Goal: Task Accomplishment & Management: Manage account settings

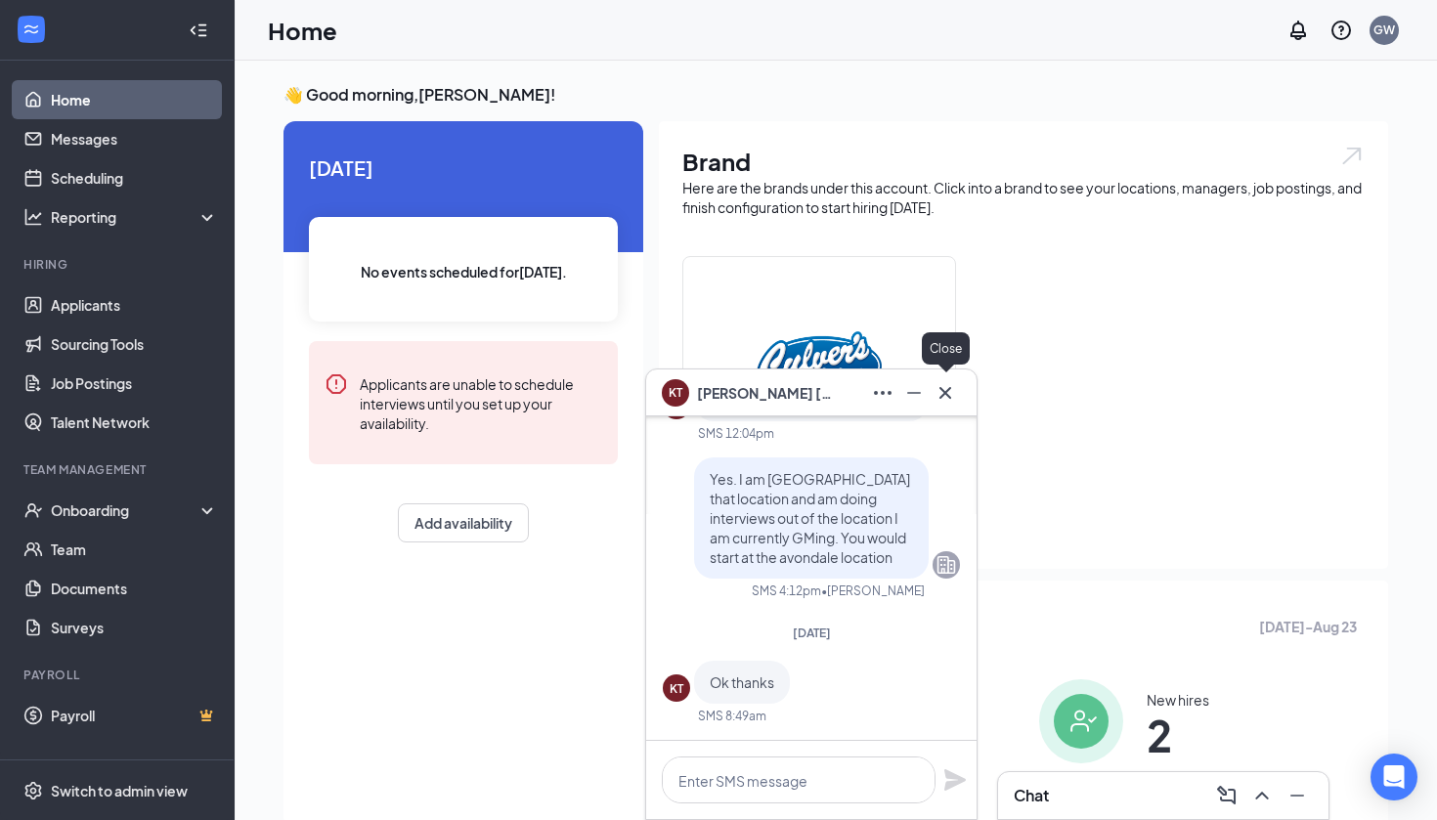
click at [942, 385] on icon "Cross" at bounding box center [944, 392] width 23 height 23
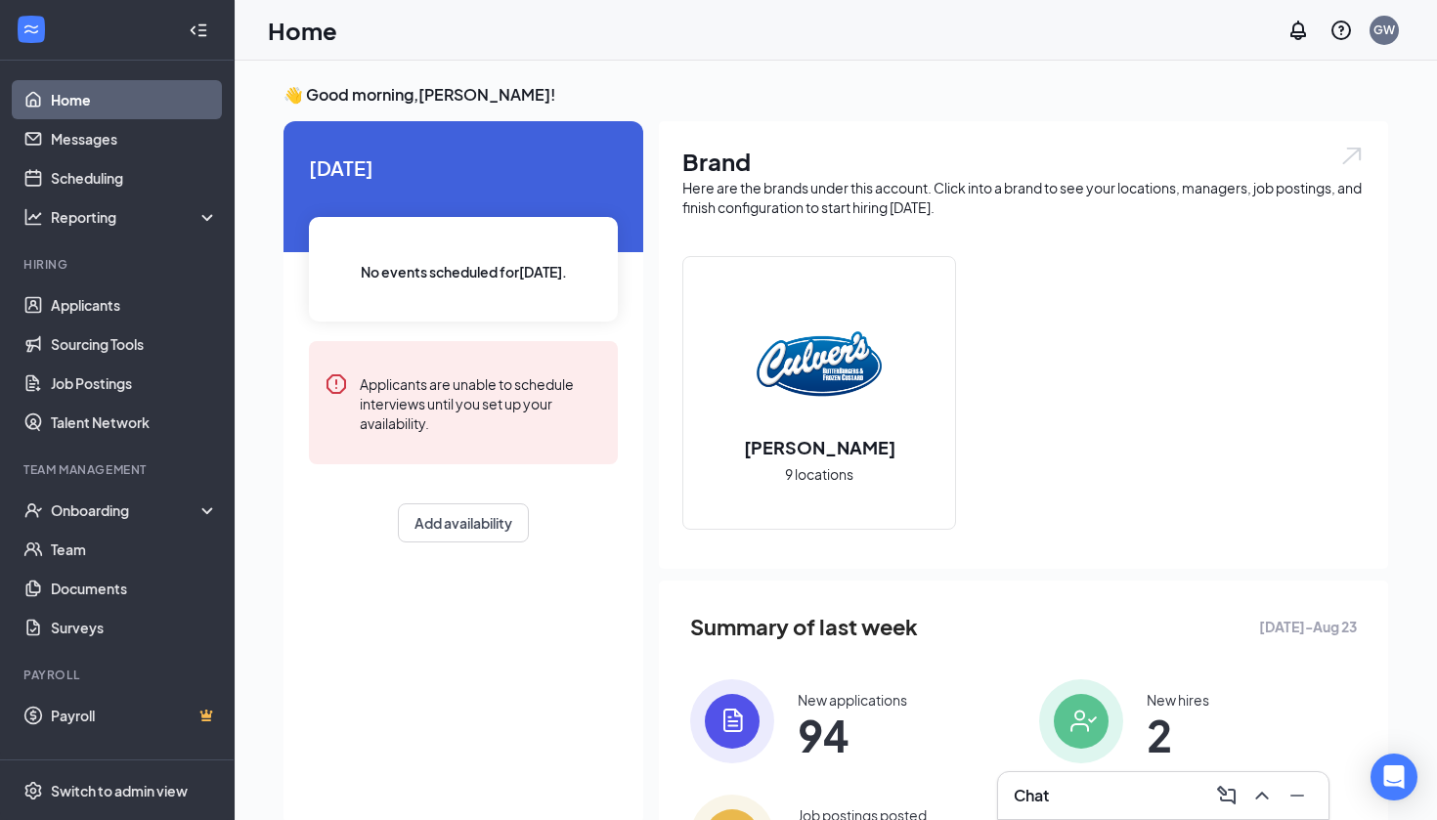
click at [1141, 784] on div "Chat" at bounding box center [1162, 795] width 299 height 31
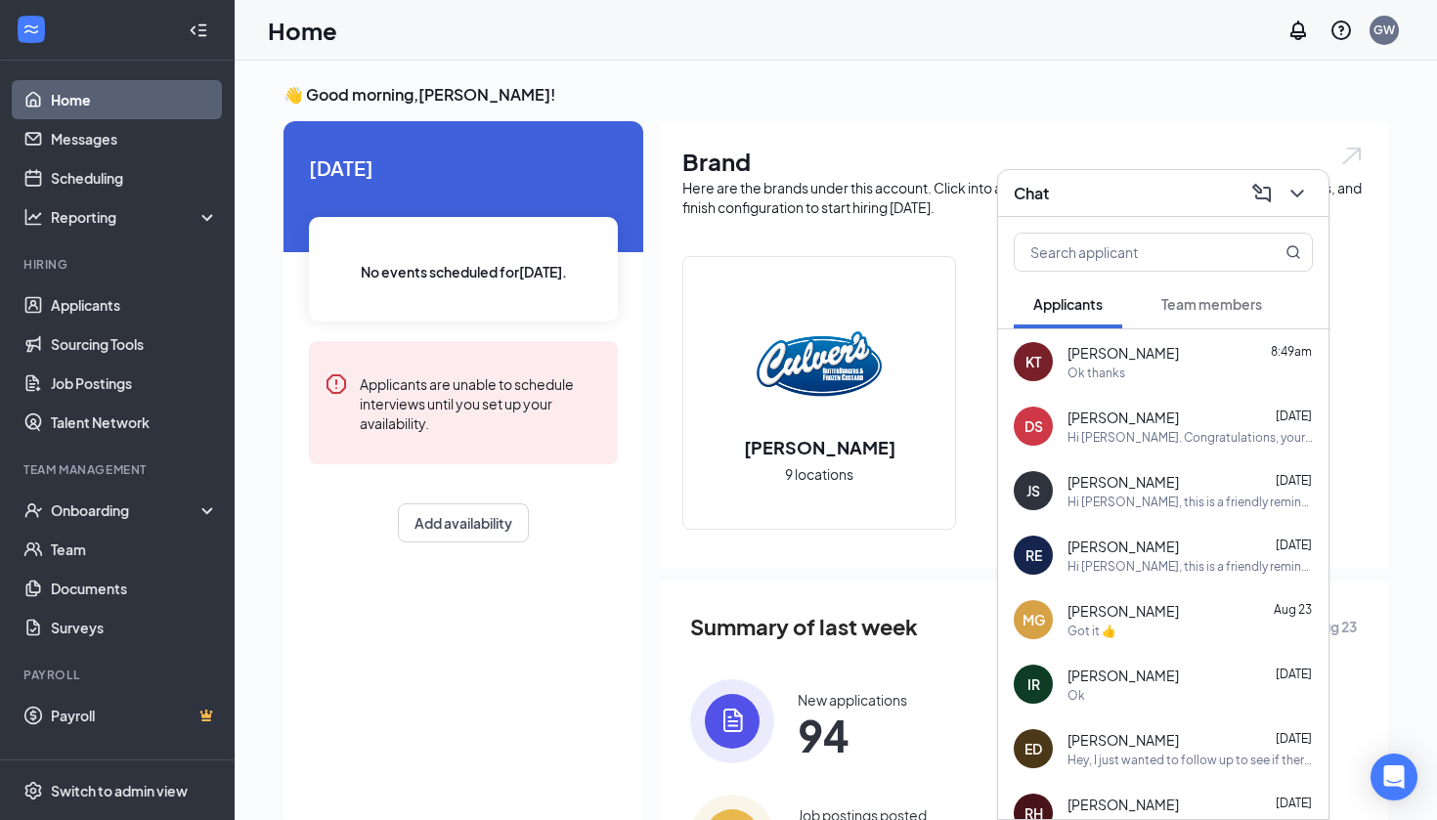
click at [1214, 292] on button "Team members" at bounding box center [1211, 303] width 140 height 49
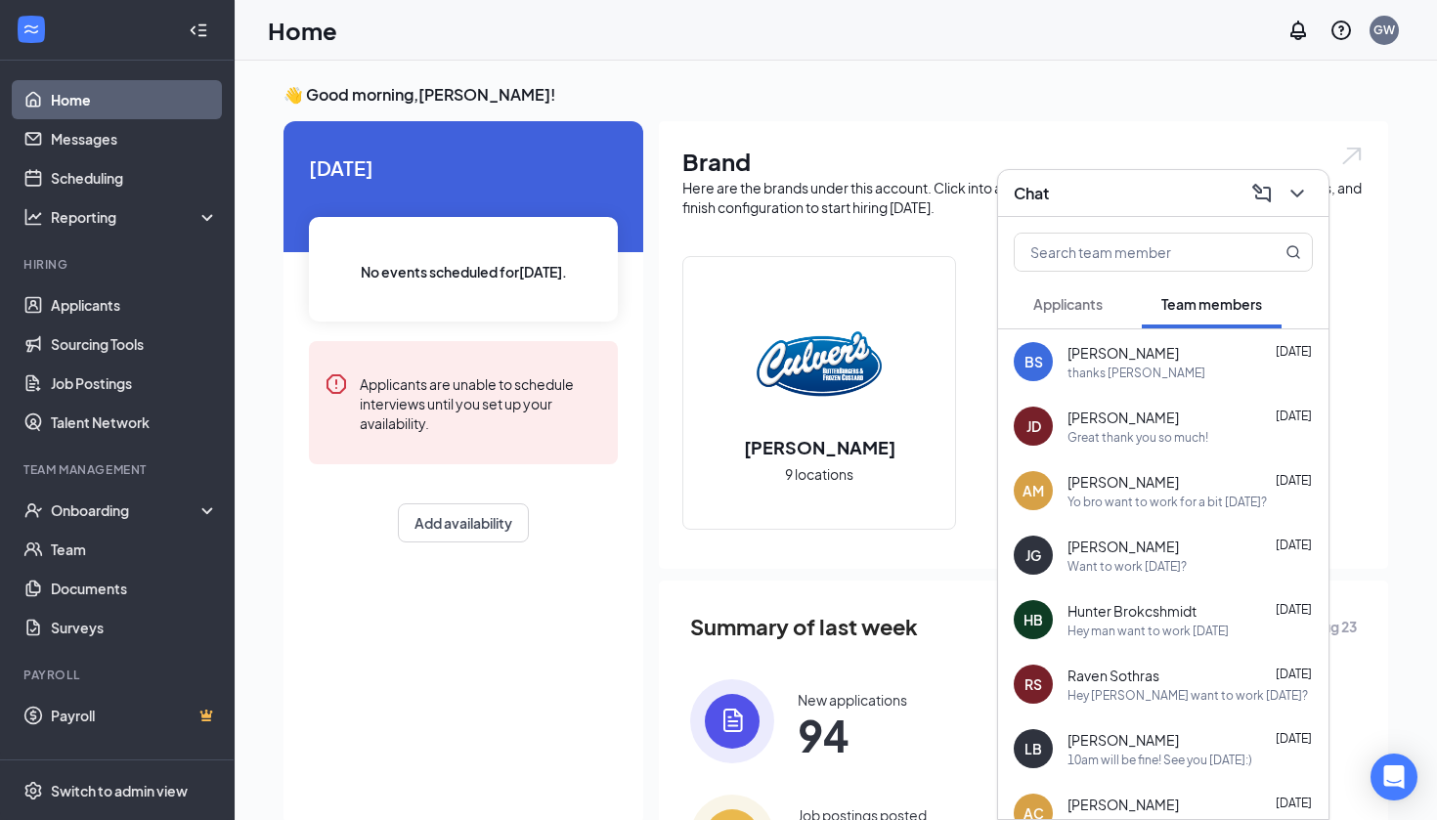
click at [1069, 303] on span "Applicants" at bounding box center [1067, 304] width 69 height 18
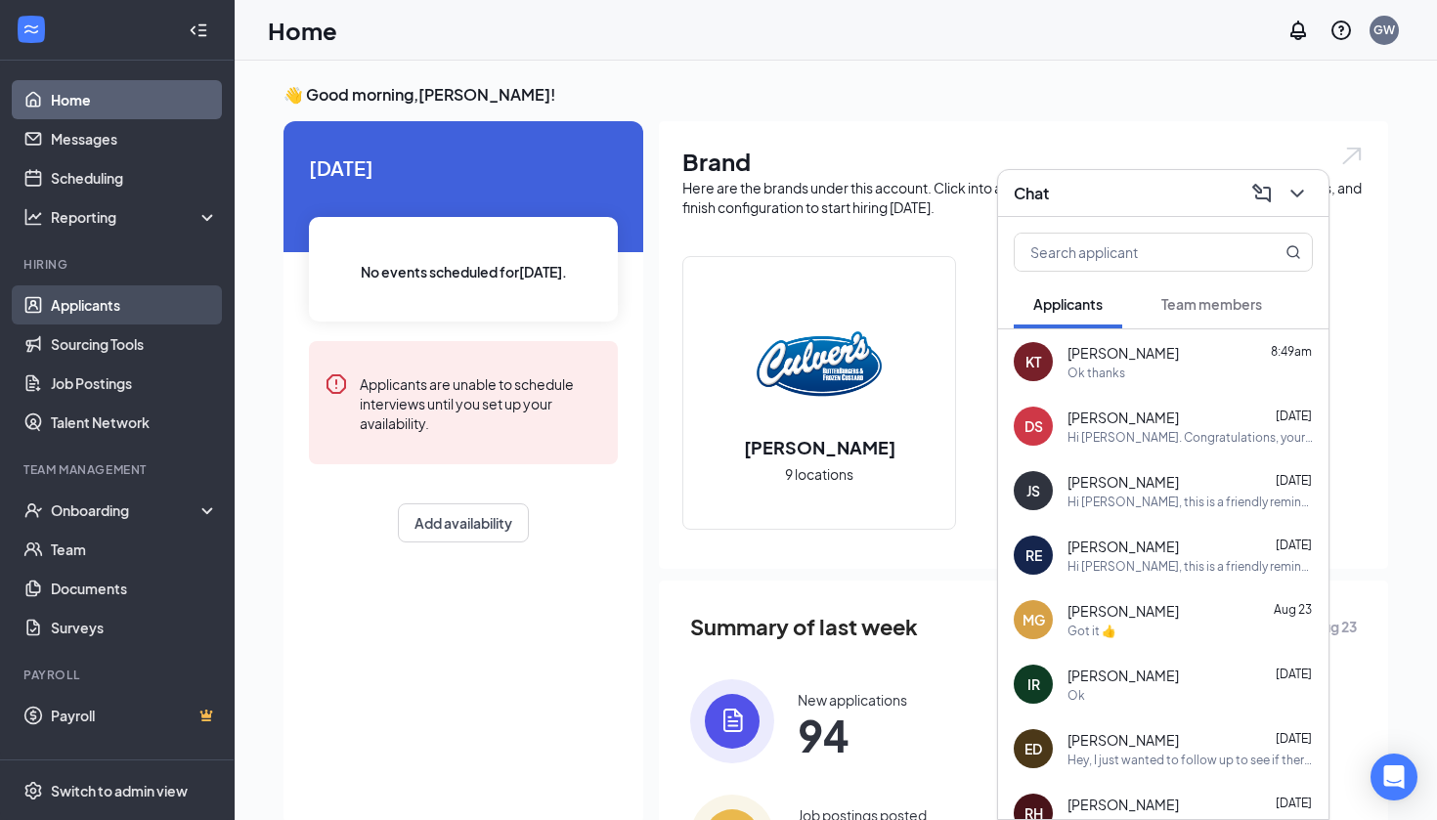
click at [96, 305] on link "Applicants" at bounding box center [134, 304] width 167 height 39
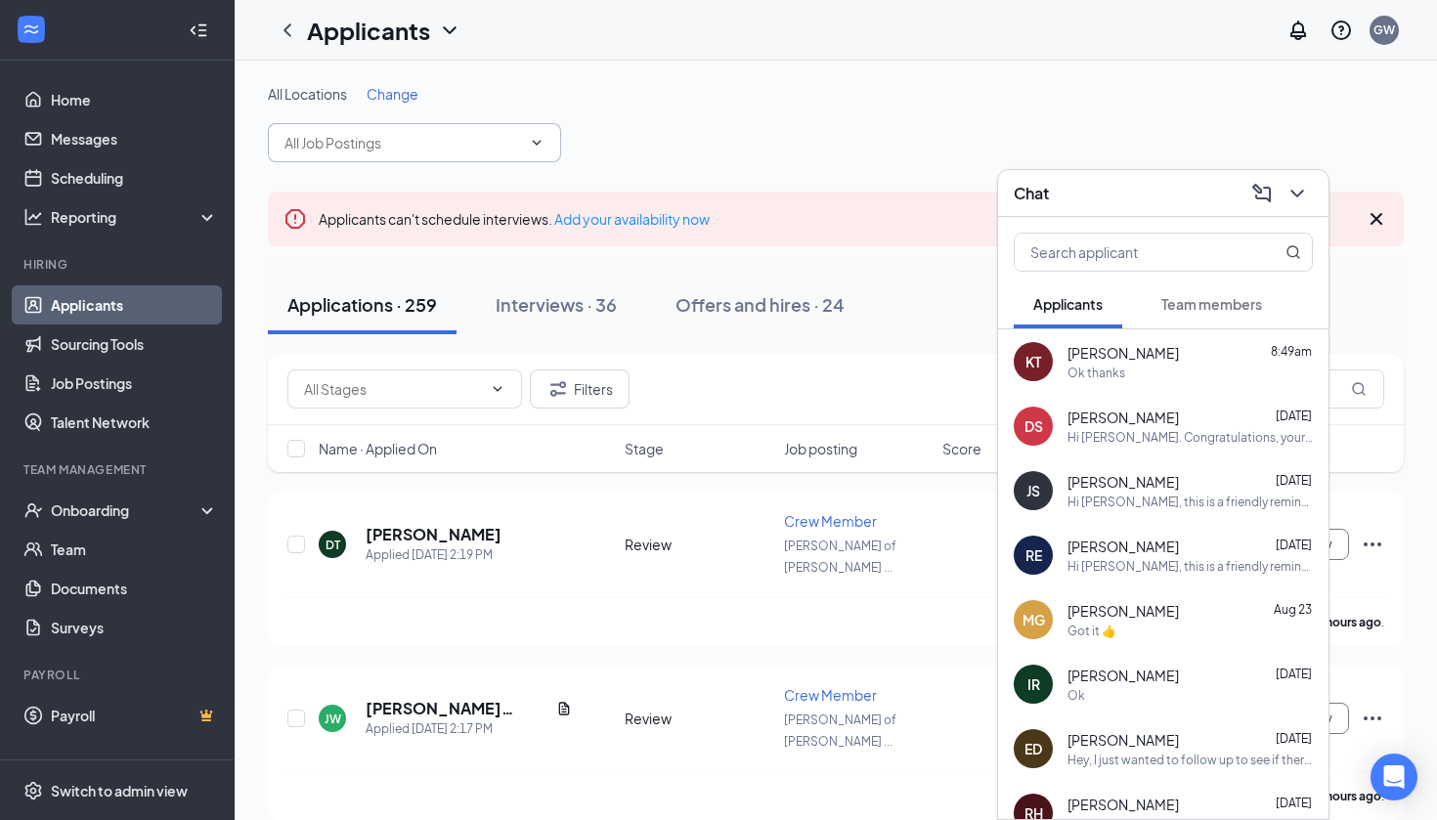
click at [533, 148] on icon "ChevronDown" at bounding box center [537, 143] width 16 height 16
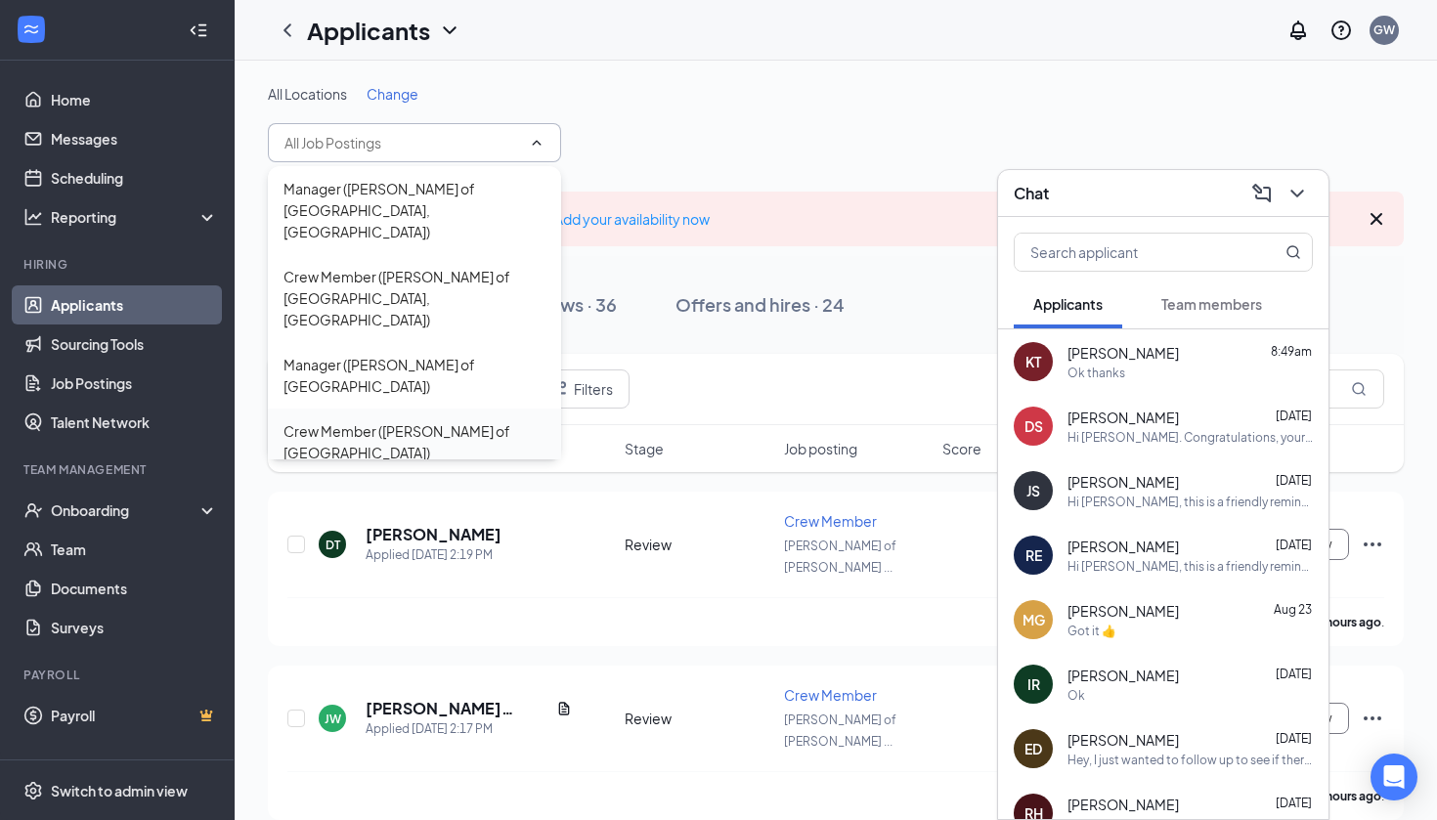
click at [414, 420] on div "Crew Member ([PERSON_NAME] of [GEOGRAPHIC_DATA])" at bounding box center [414, 441] width 262 height 43
type input "Crew Member ([PERSON_NAME] of [GEOGRAPHIC_DATA])"
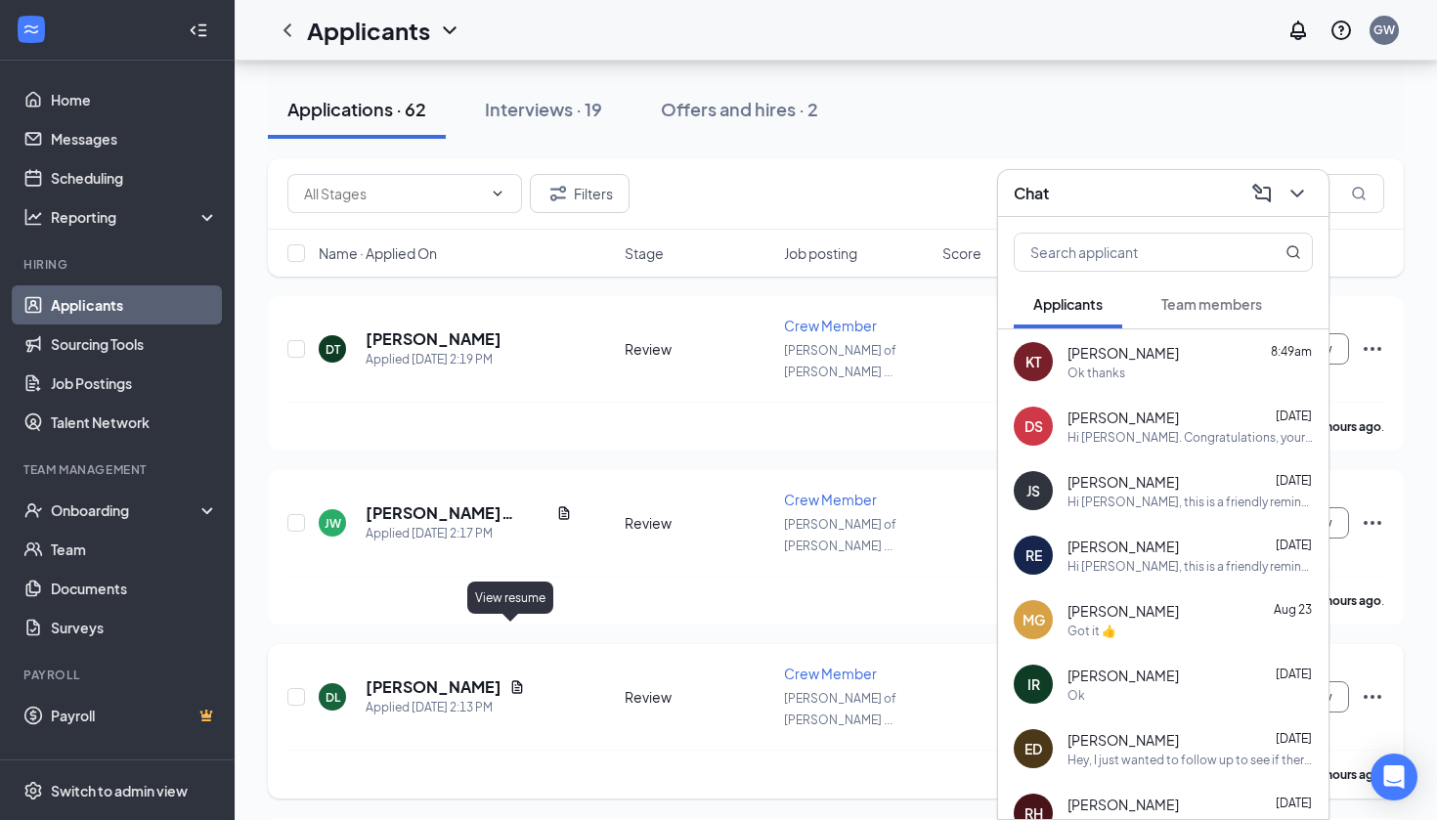
scroll to position [218, 0]
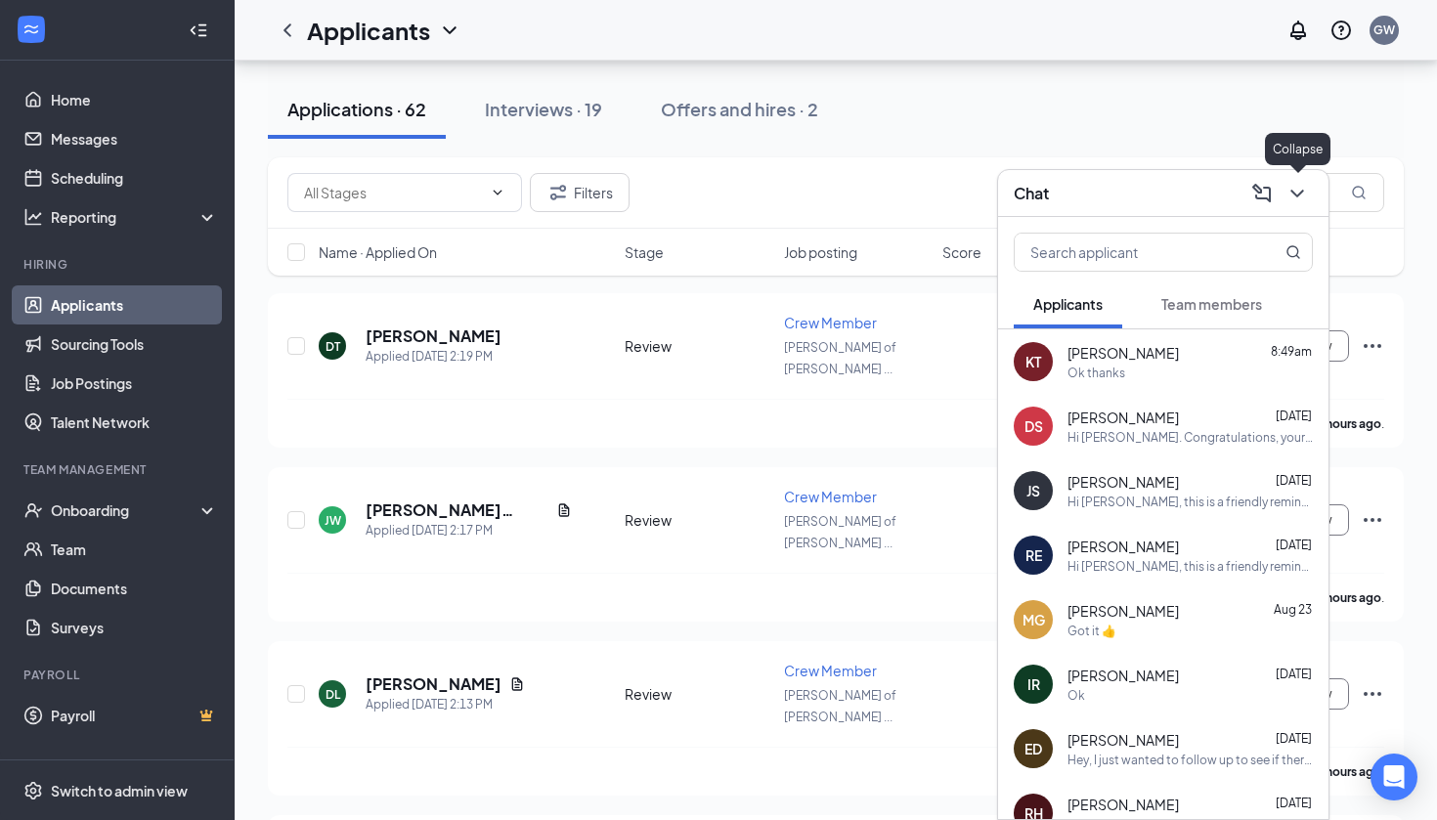
click at [1294, 191] on icon "ChevronDown" at bounding box center [1296, 193] width 23 height 23
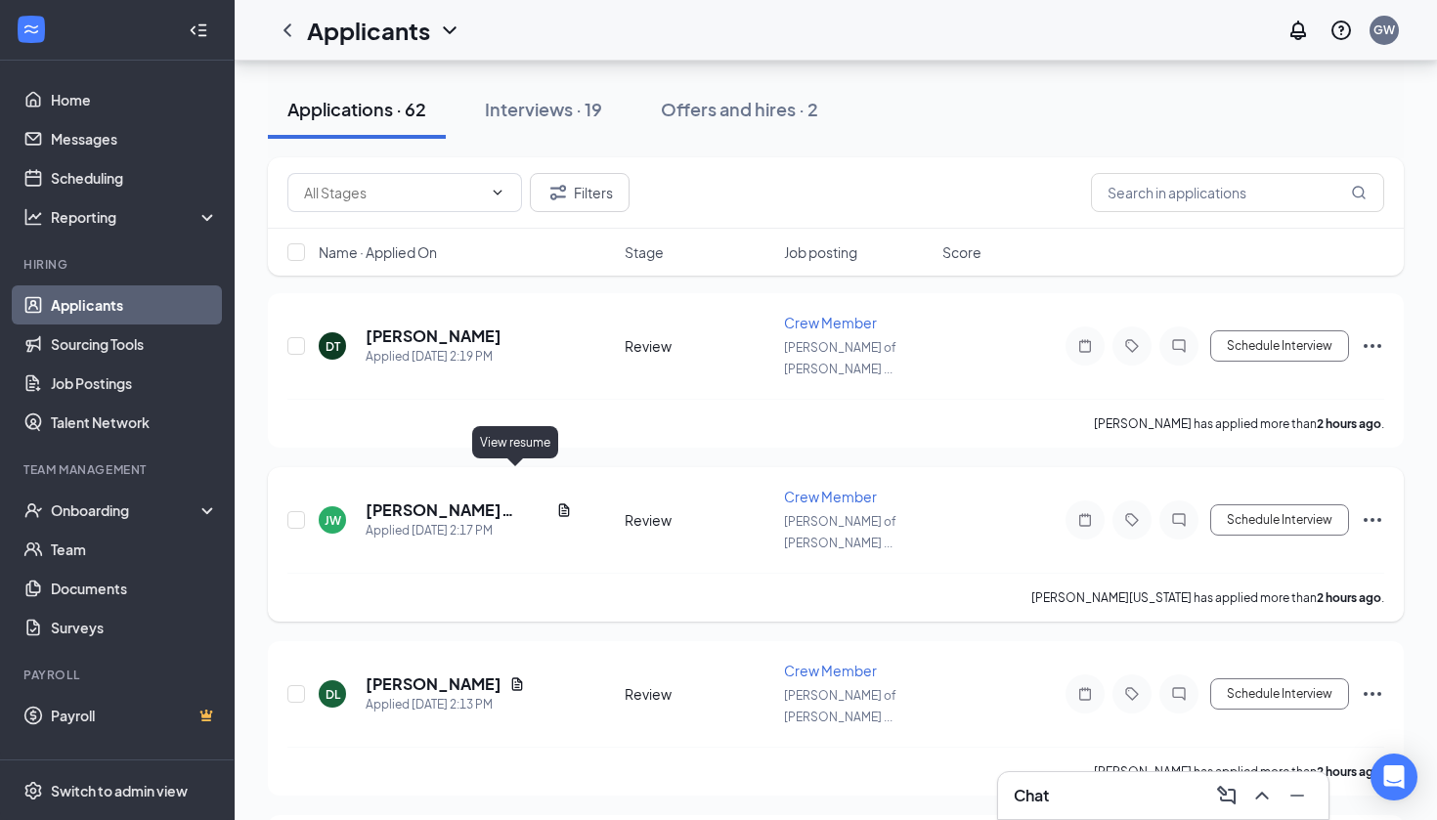
click at [559, 503] on icon "Document" at bounding box center [564, 509] width 11 height 13
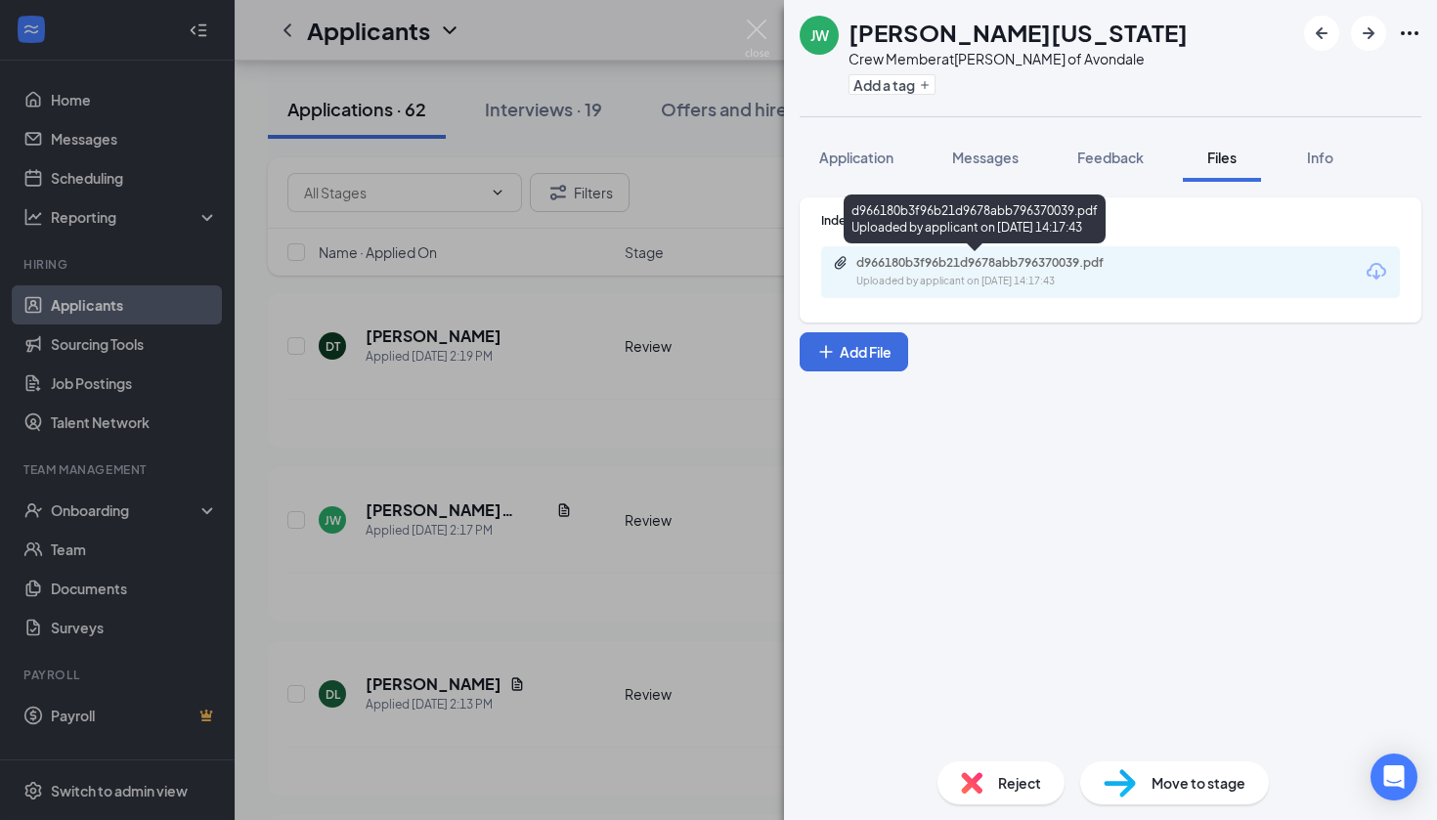
click at [939, 276] on div "Uploaded by applicant on [DATE] 14:17:43" at bounding box center [1002, 282] width 293 height 16
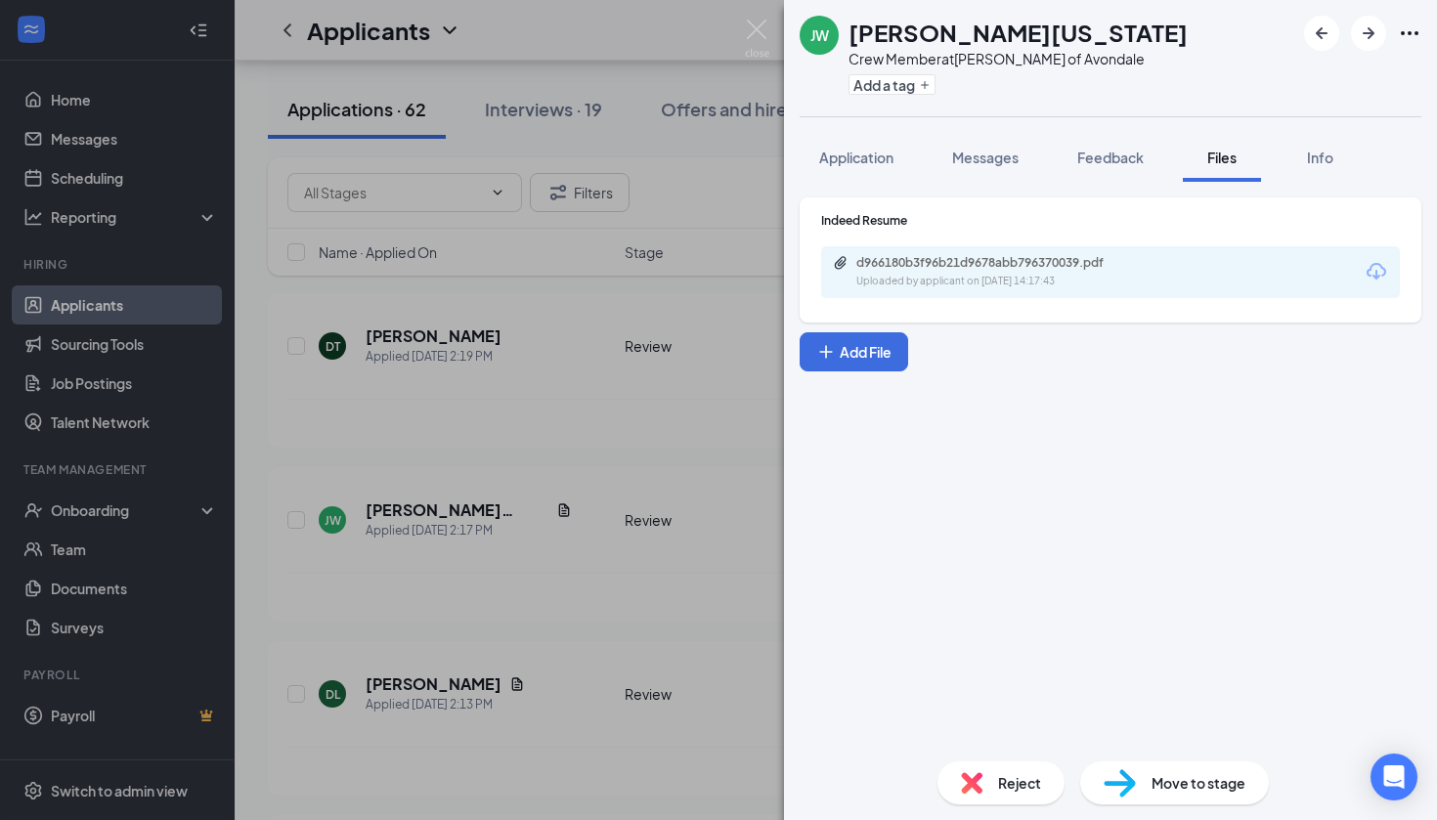
click at [738, 44] on div "[PERSON_NAME][US_STATE] Crew Member at [PERSON_NAME] of Avondale Add a tag Appl…" at bounding box center [718, 410] width 1437 height 820
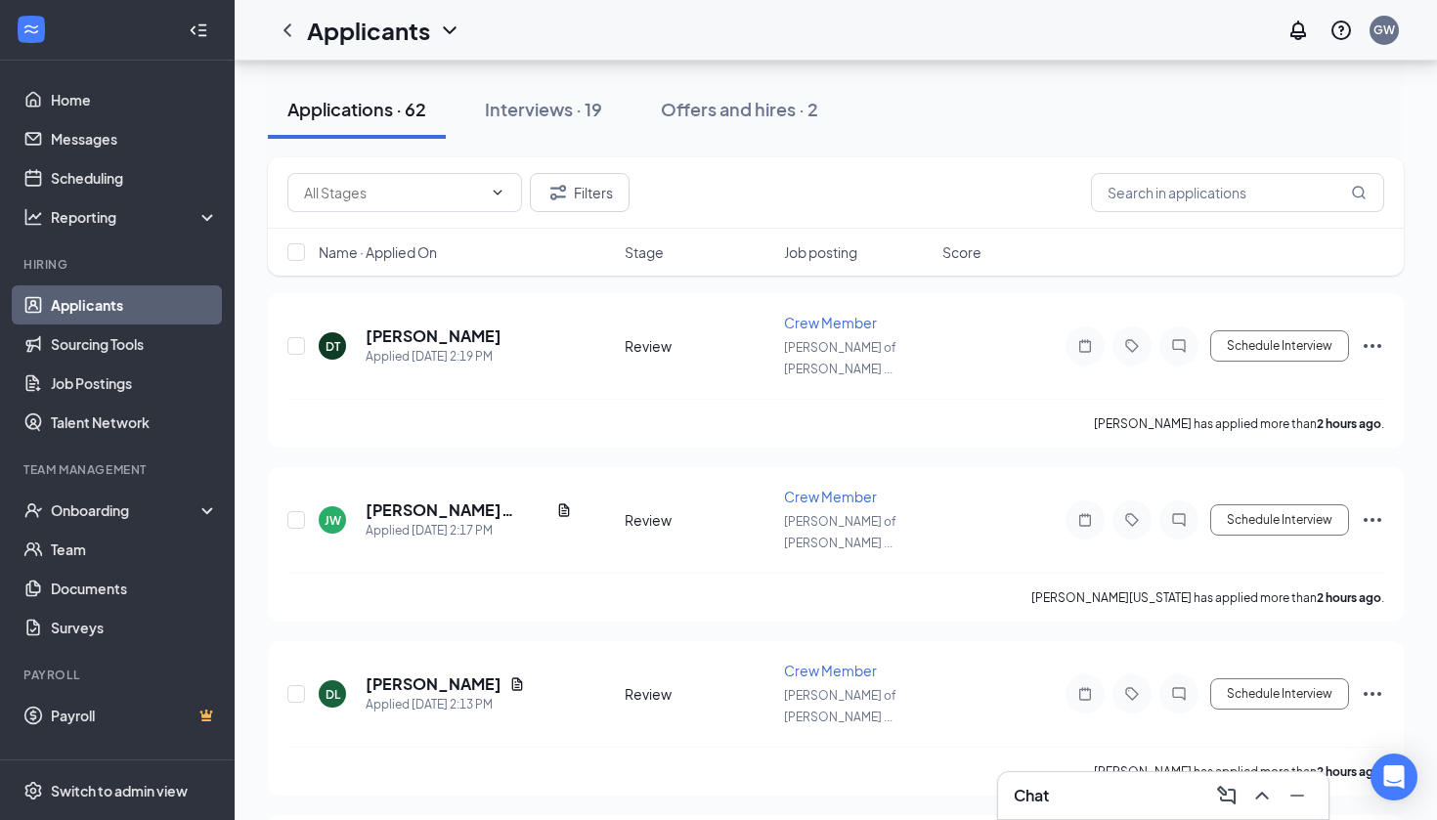
click at [751, 36] on div "Applicants GW" at bounding box center [836, 30] width 1202 height 61
click at [509, 676] on icon "Document" at bounding box center [517, 684] width 16 height 16
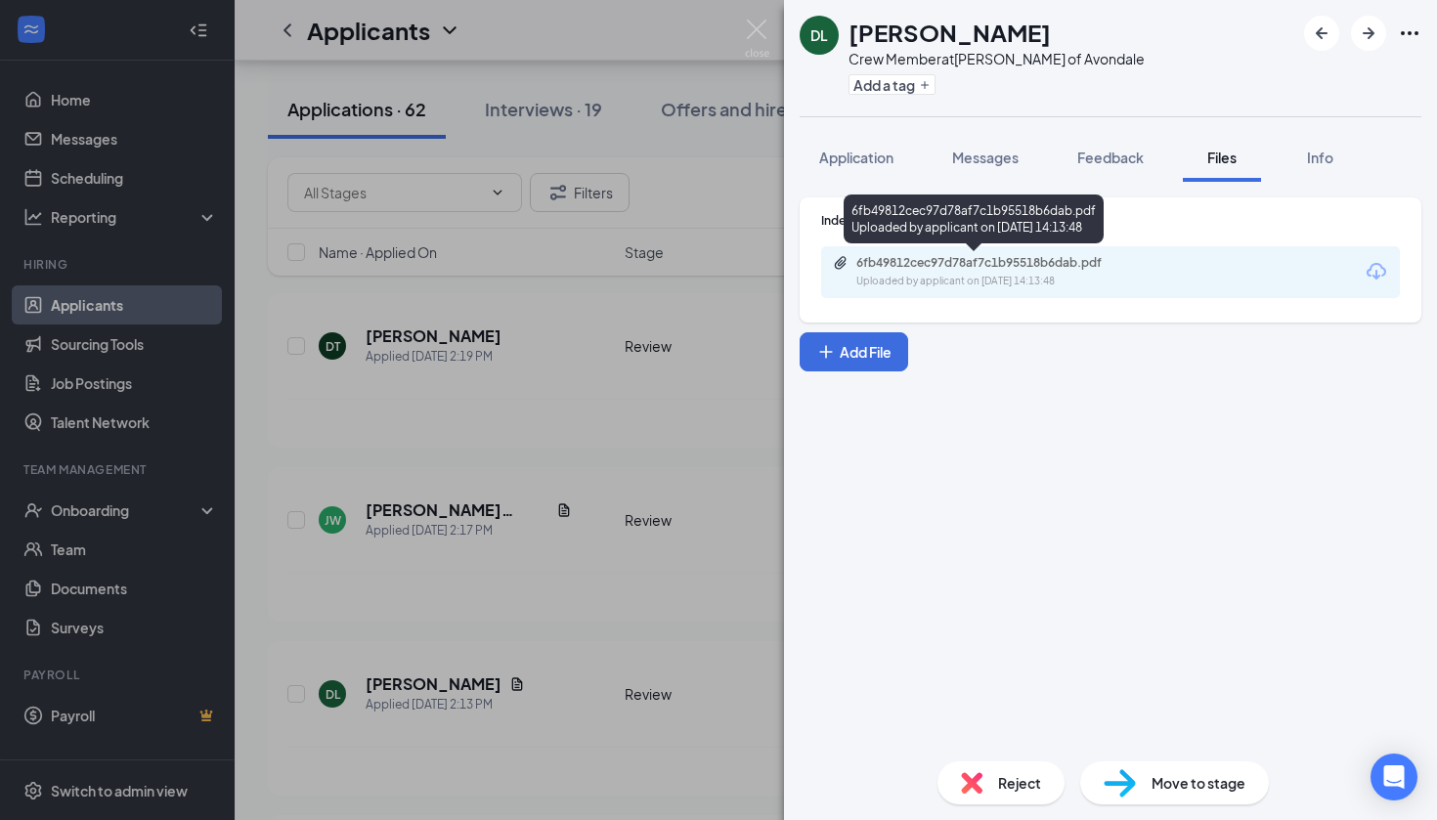
click at [987, 263] on div "6fb49812cec97d78af7c1b95518b6dab.pdf" at bounding box center [993, 263] width 274 height 16
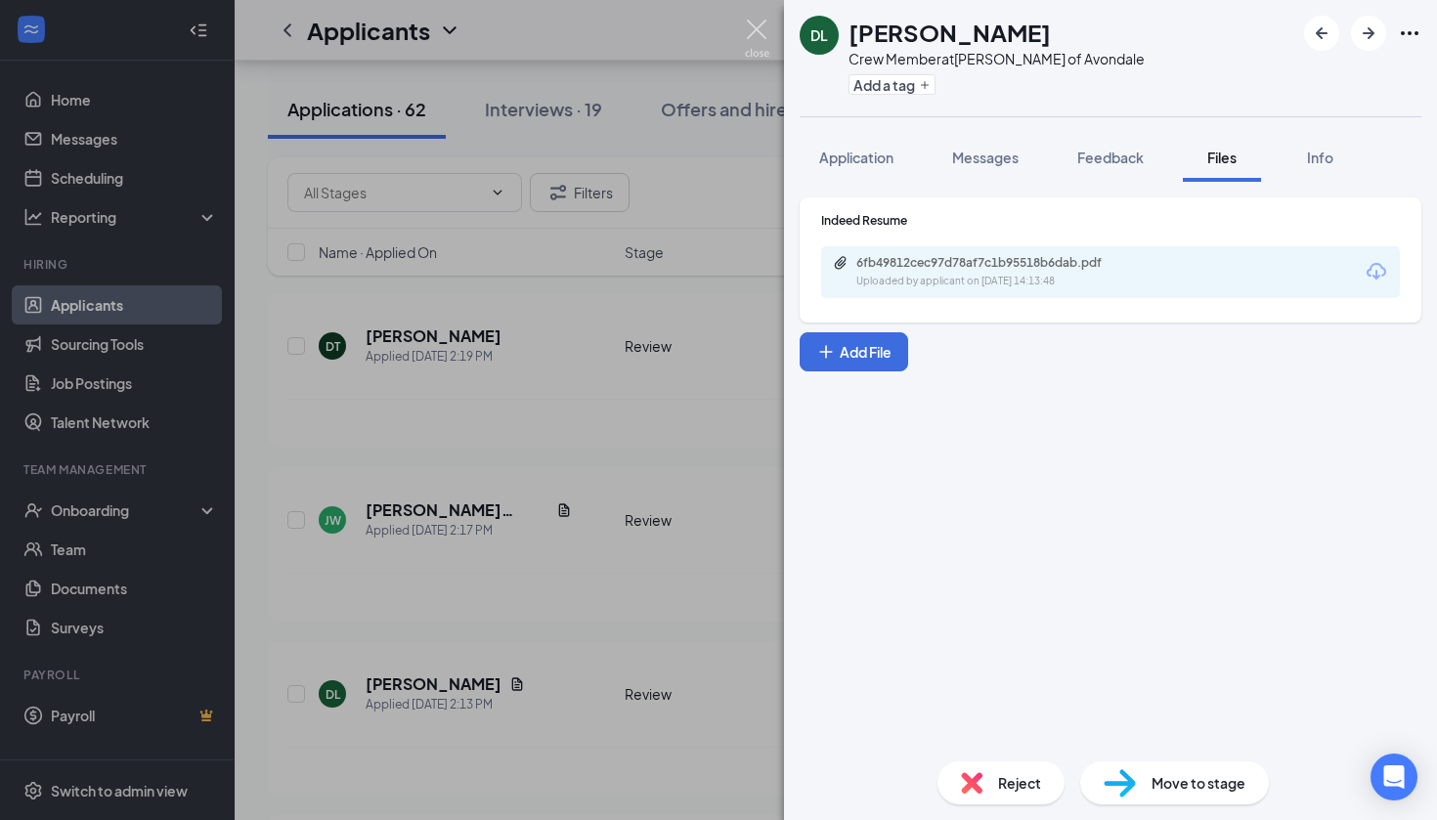
click at [753, 31] on img at bounding box center [757, 39] width 24 height 38
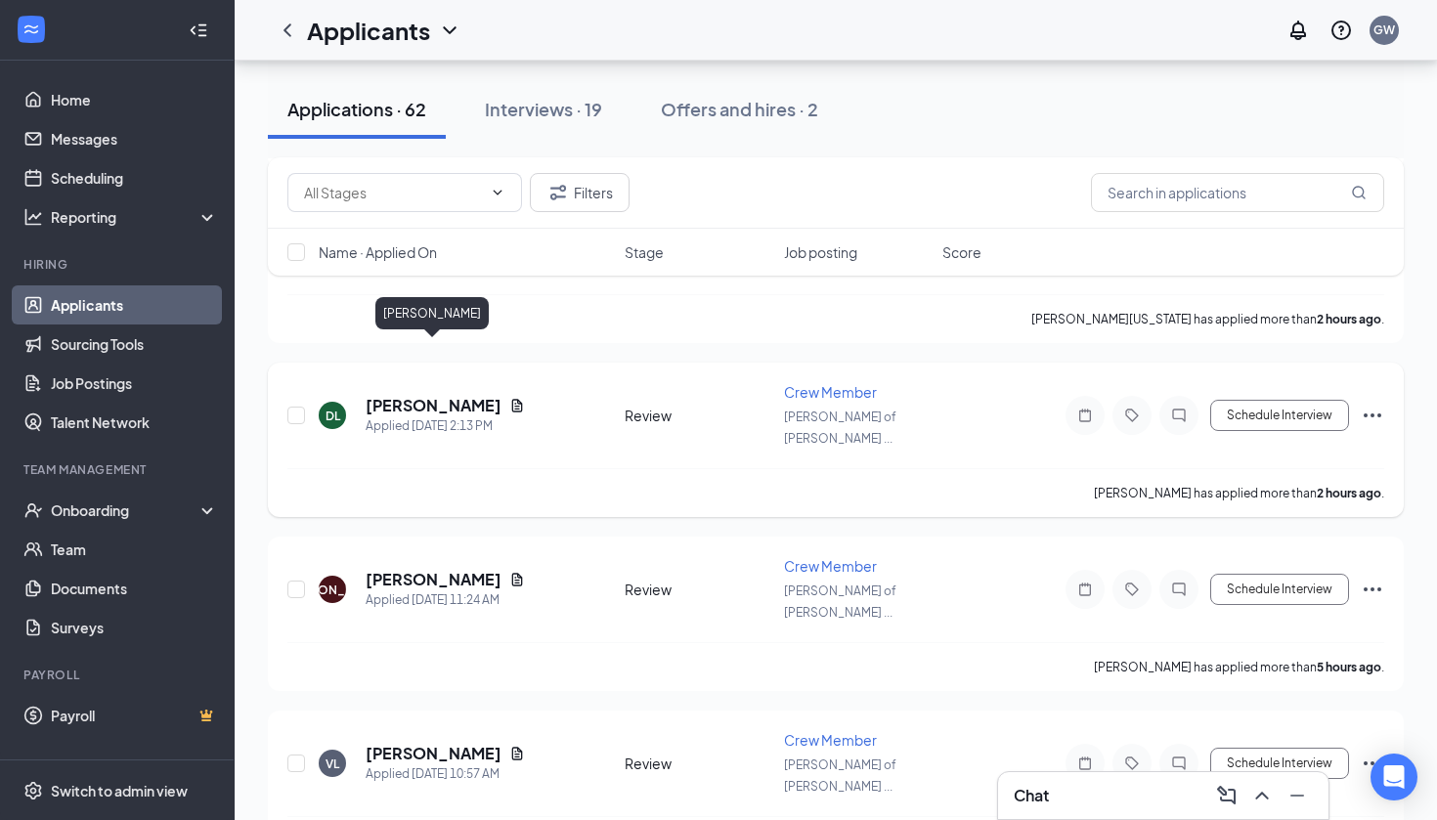
scroll to position [512, 0]
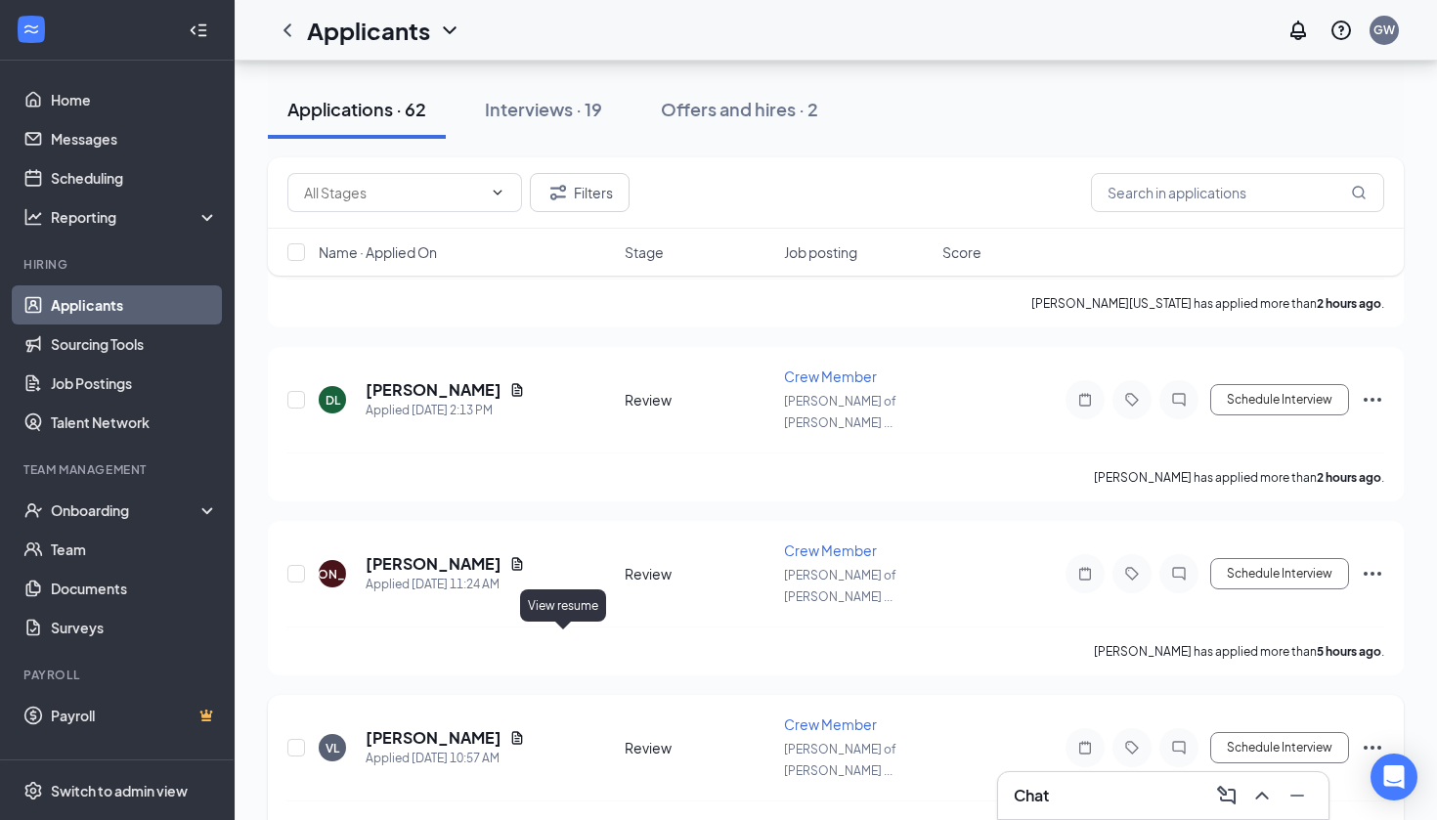
click at [525, 730] on icon "Document" at bounding box center [517, 738] width 16 height 16
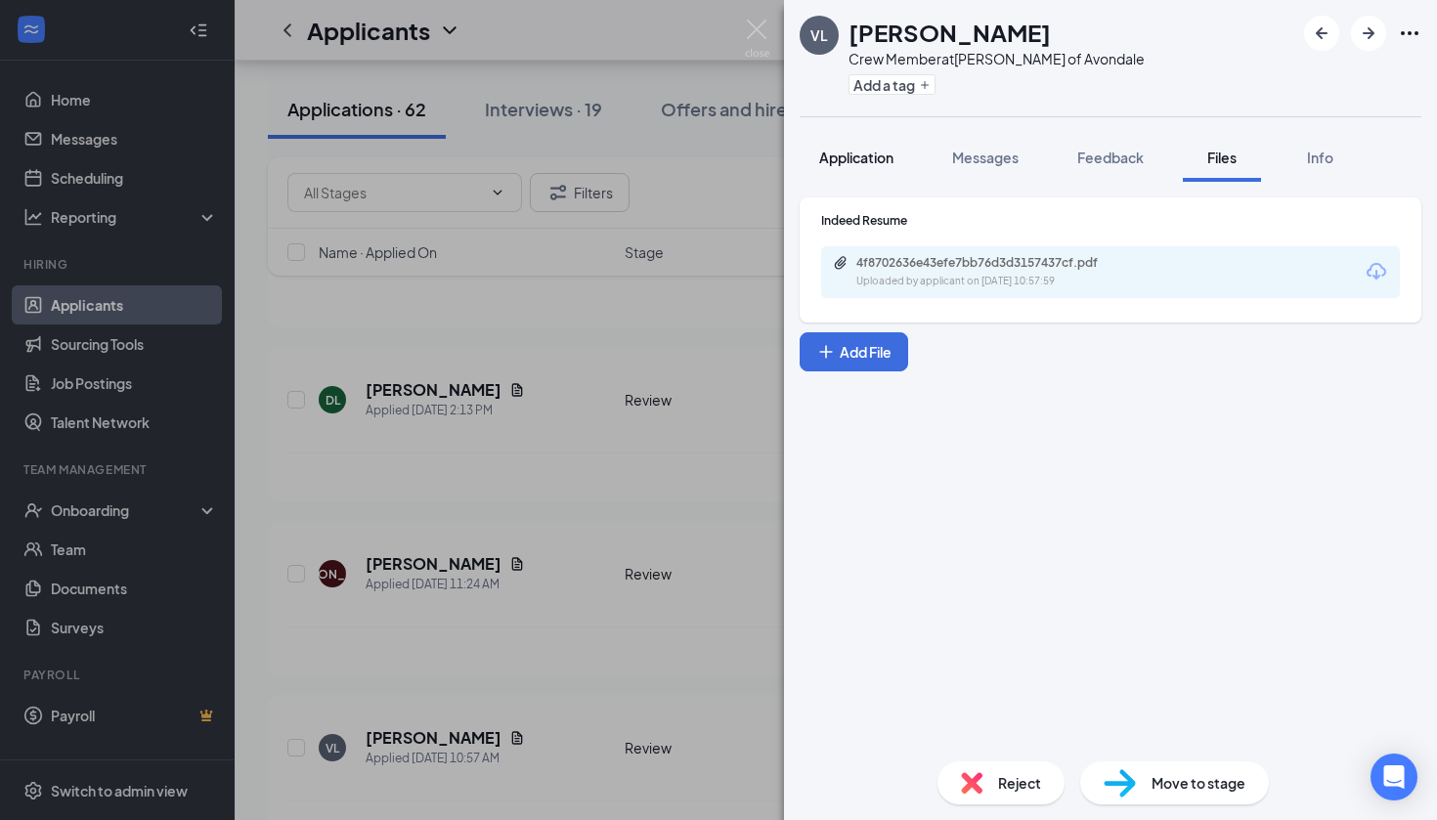
click at [877, 165] on span "Application" at bounding box center [856, 158] width 74 height 18
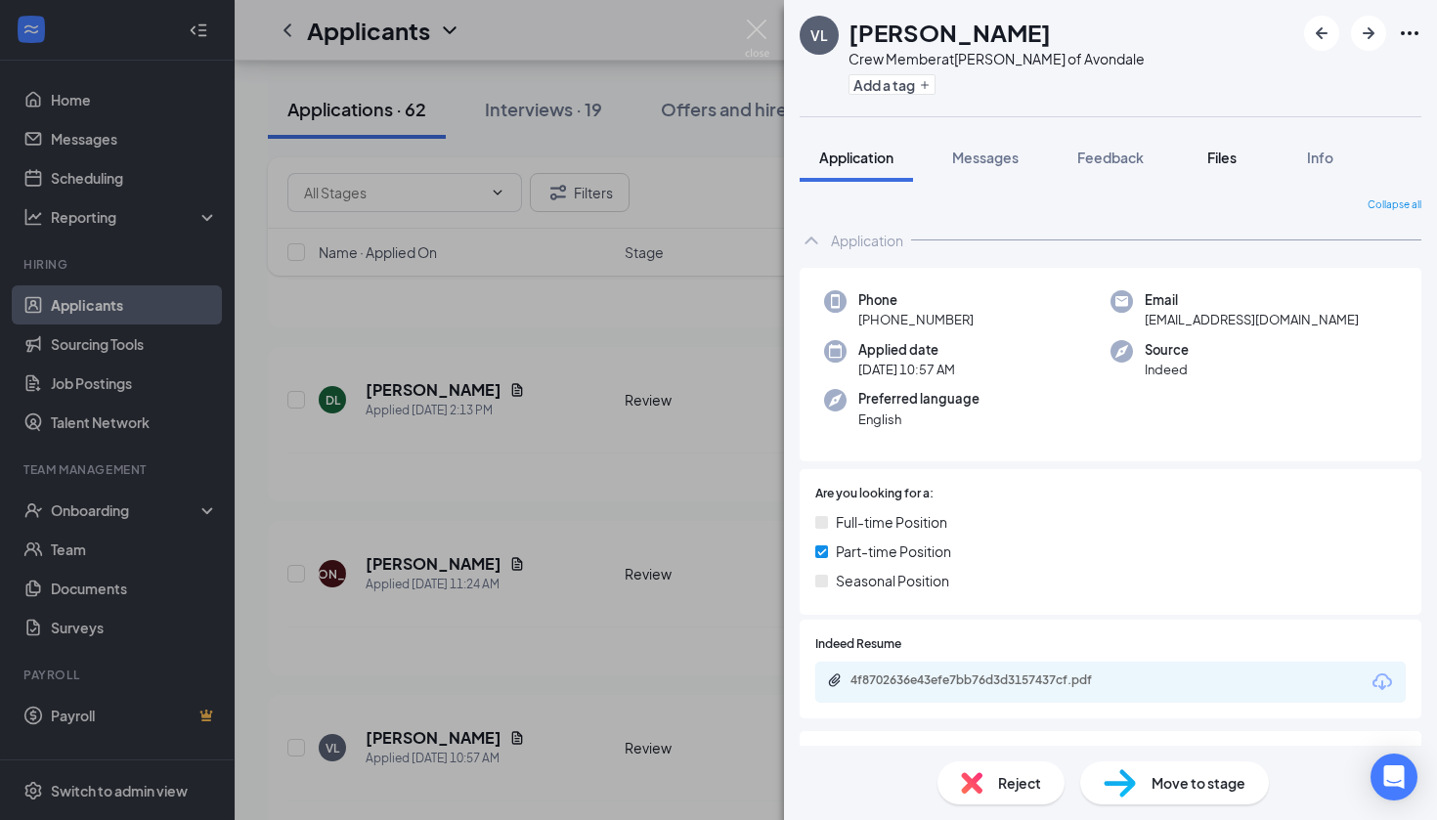
click at [1216, 160] on span "Files" at bounding box center [1221, 158] width 29 height 18
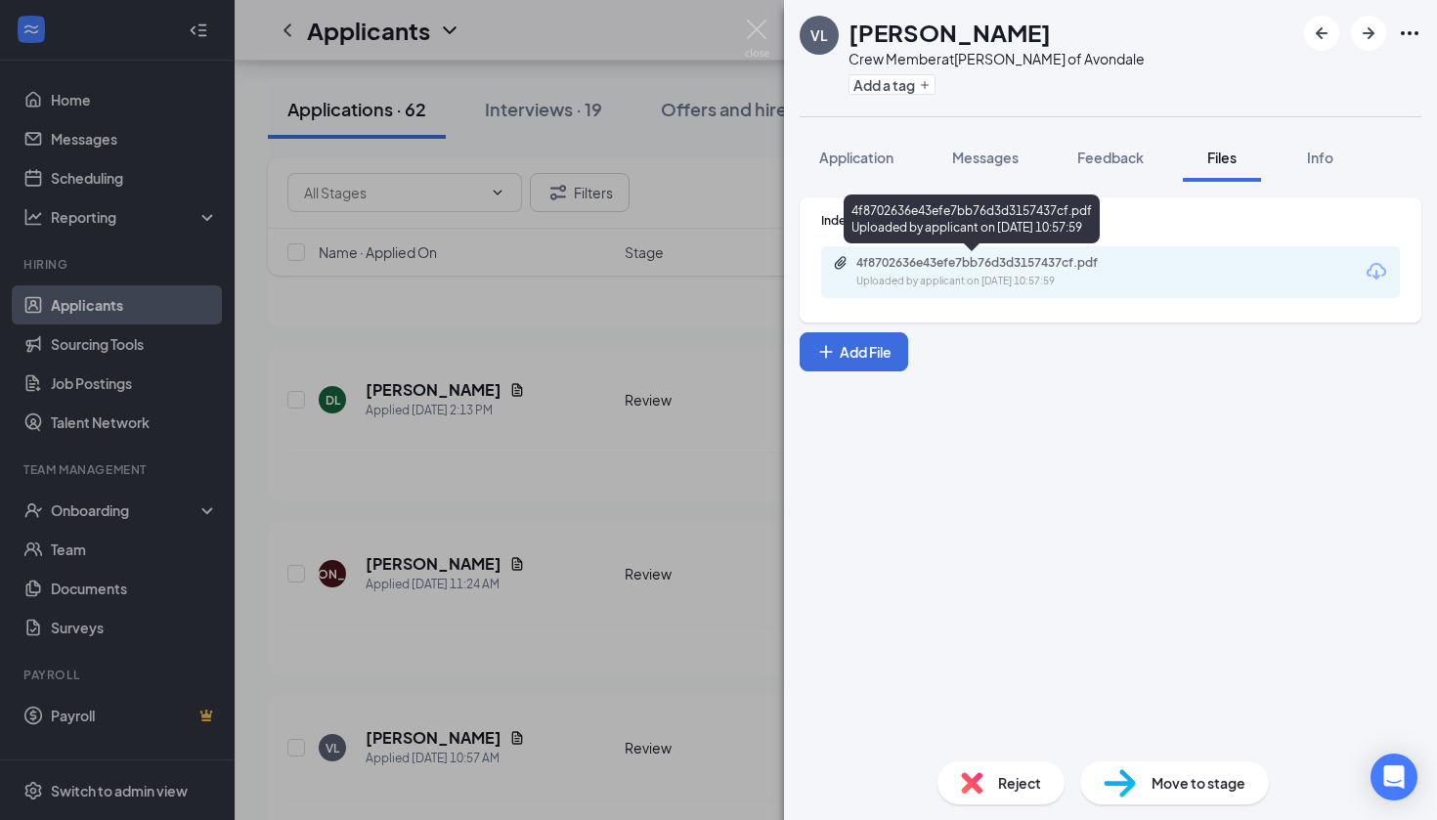
click at [1003, 279] on div "Uploaded by applicant on [DATE] 10:57:59" at bounding box center [1002, 282] width 293 height 16
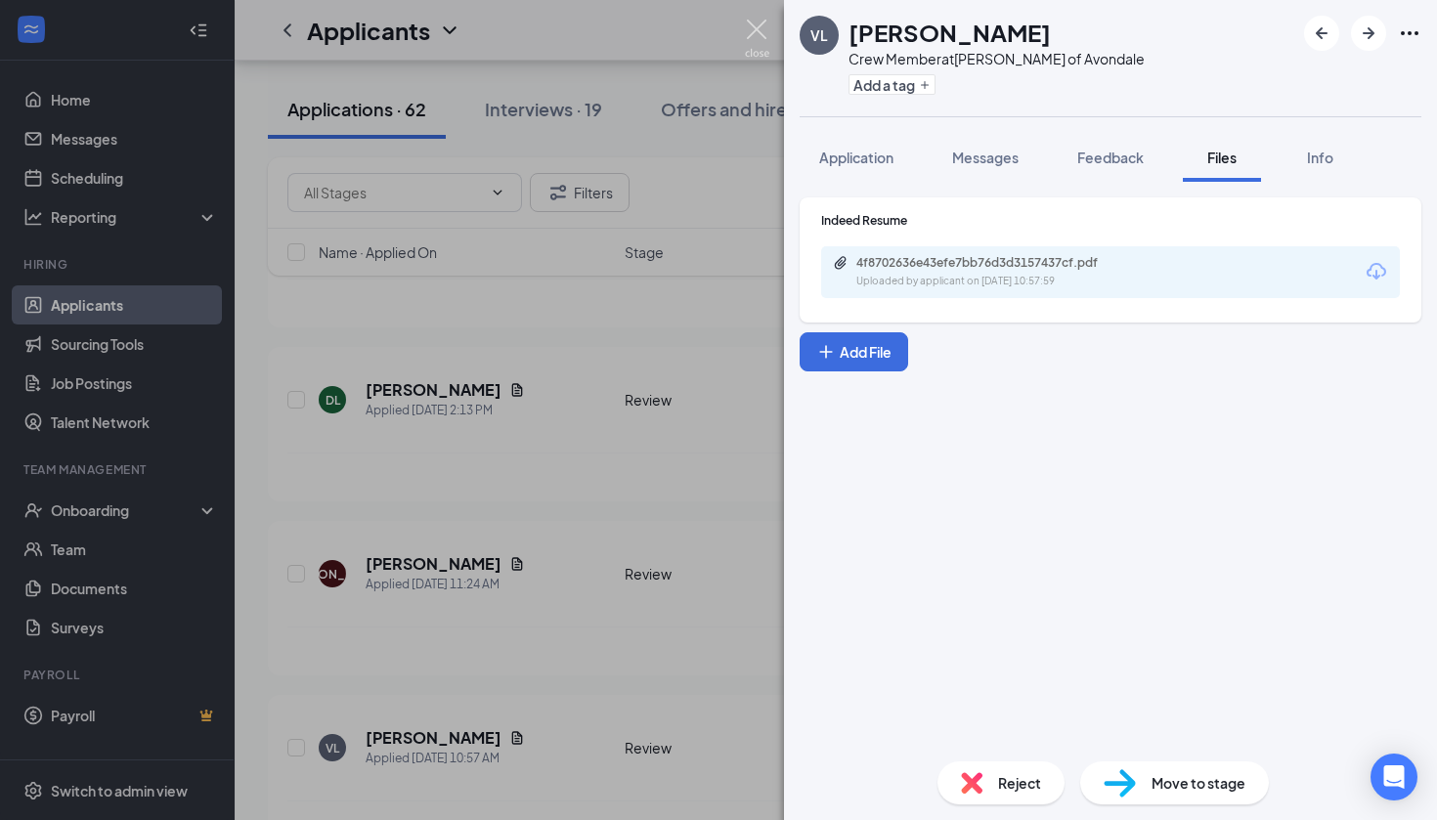
click at [763, 20] on img at bounding box center [757, 39] width 24 height 38
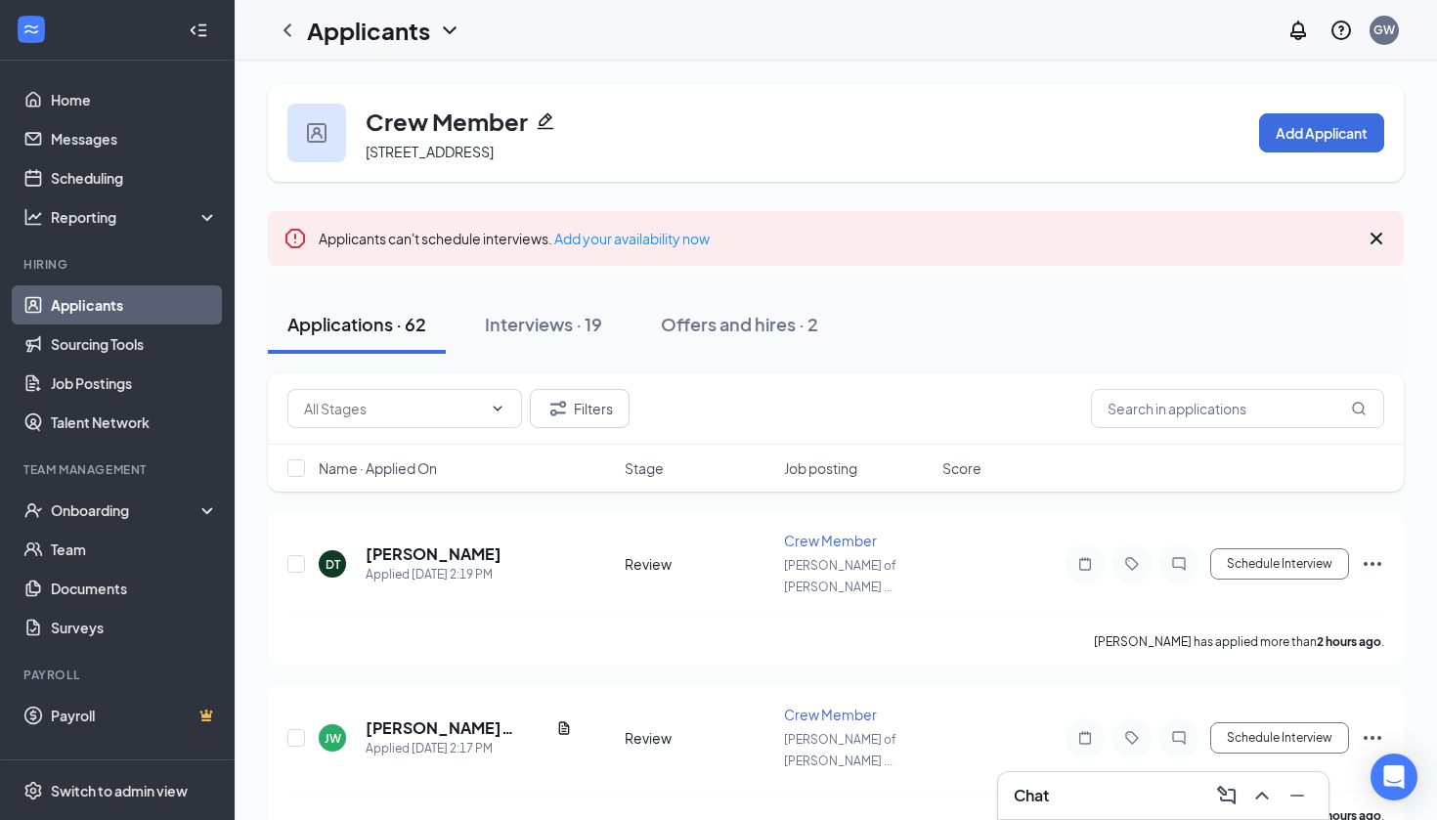
click at [544, 118] on icon "Pencil" at bounding box center [546, 121] width 20 height 20
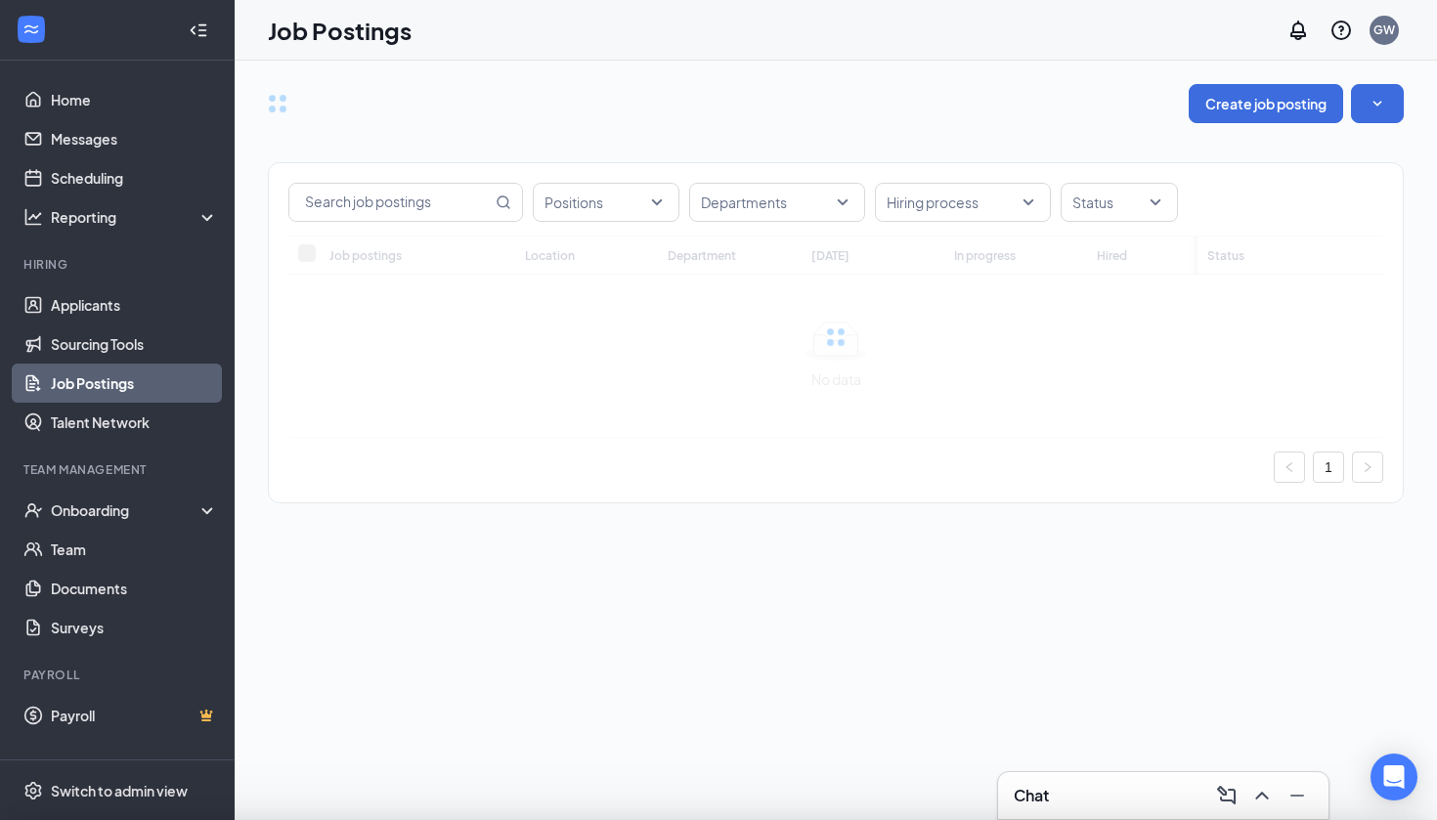
type input "Crew Member"
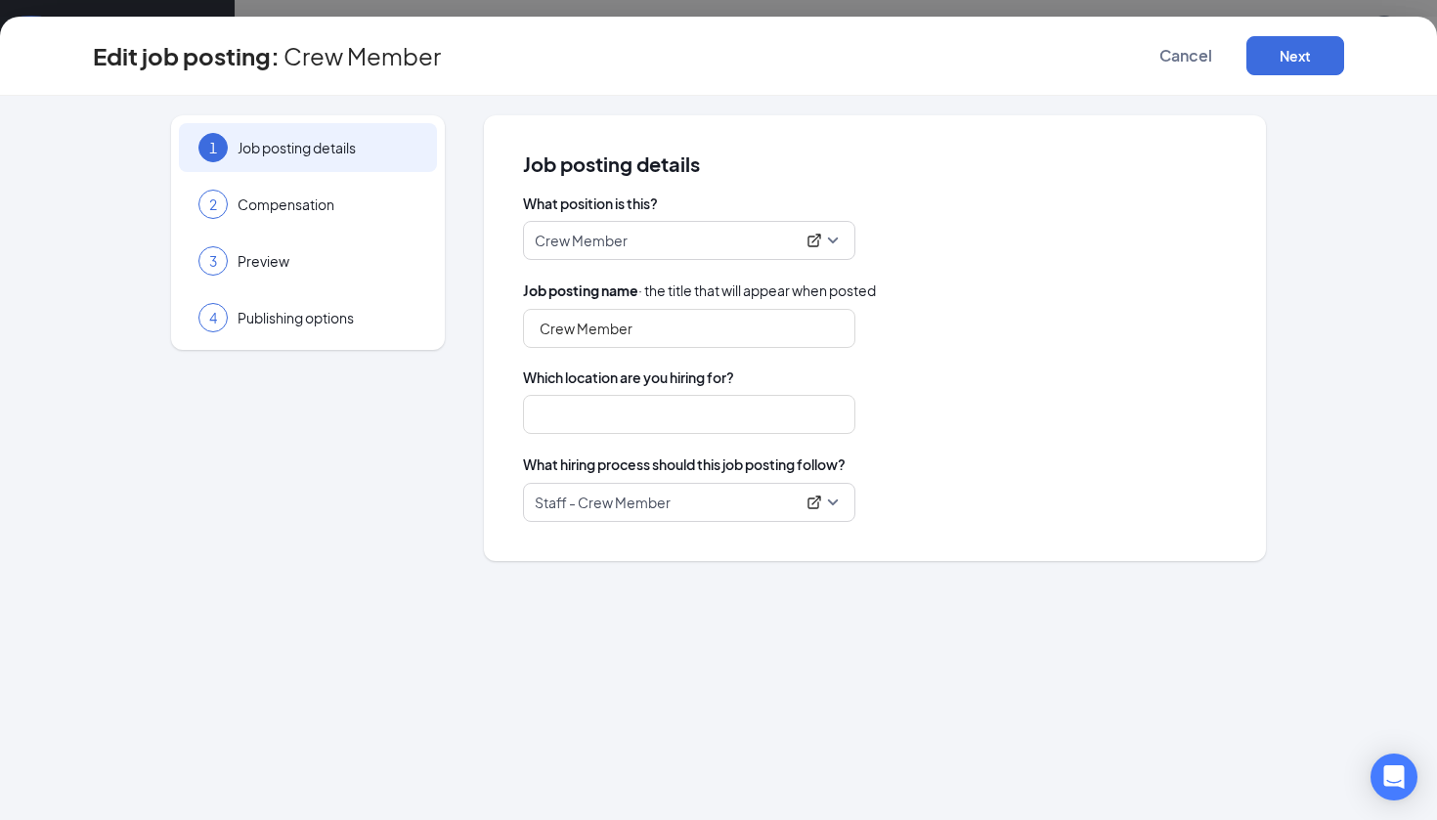
type input "[PERSON_NAME] of Avondale"
click at [1196, 60] on span "Cancel" at bounding box center [1185, 56] width 53 height 20
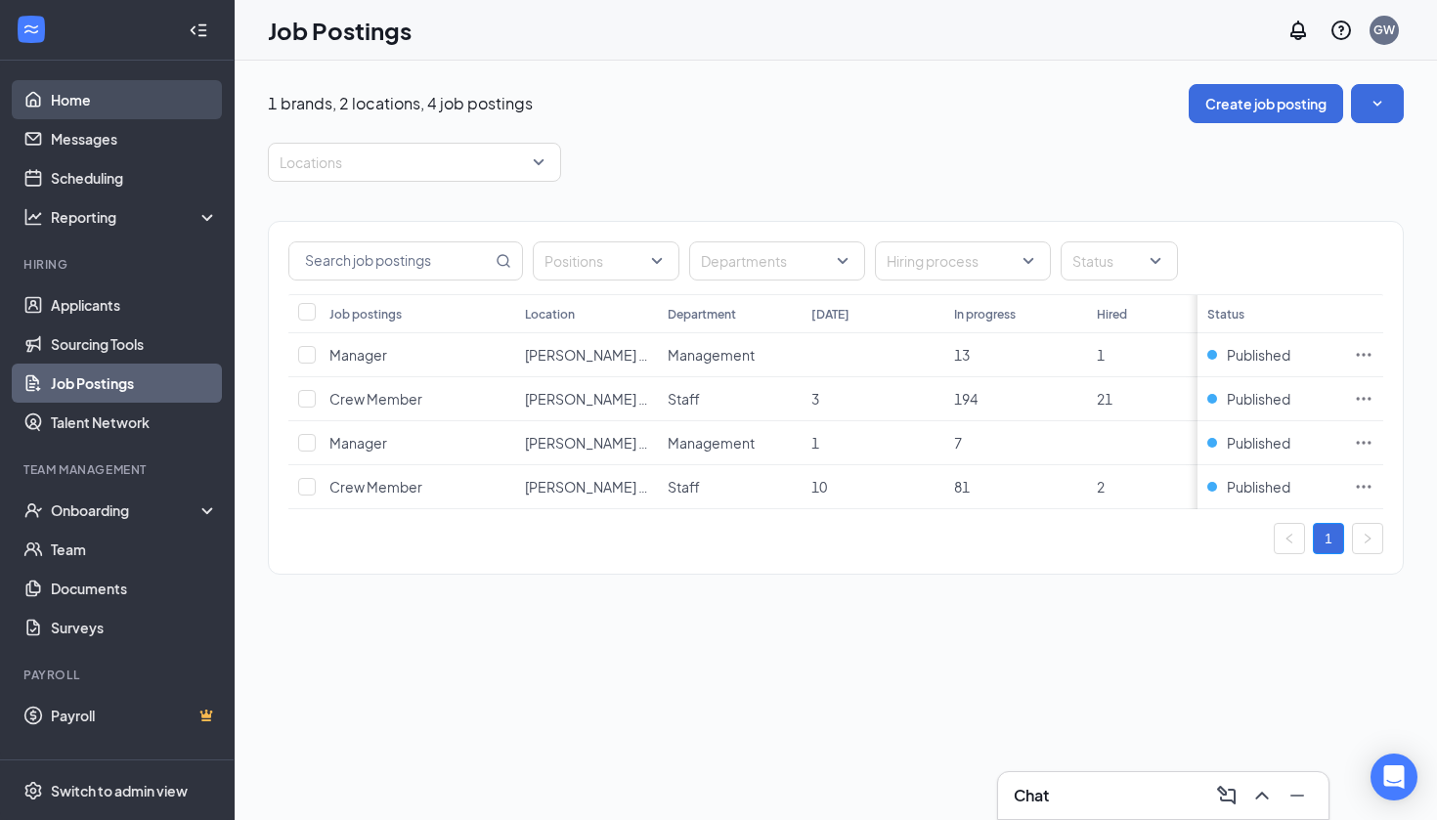
click at [121, 95] on link "Home" at bounding box center [134, 99] width 167 height 39
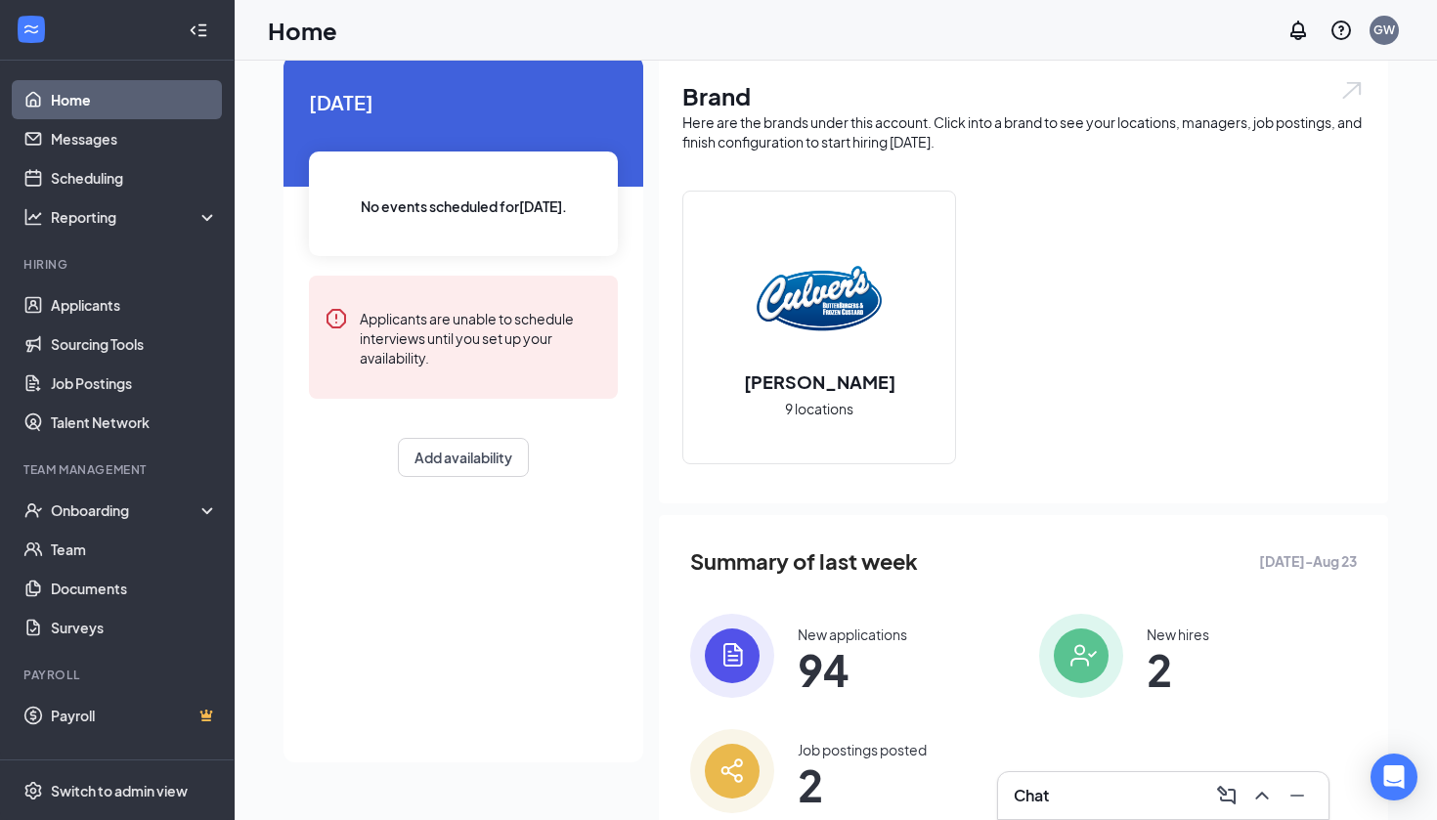
scroll to position [70, 0]
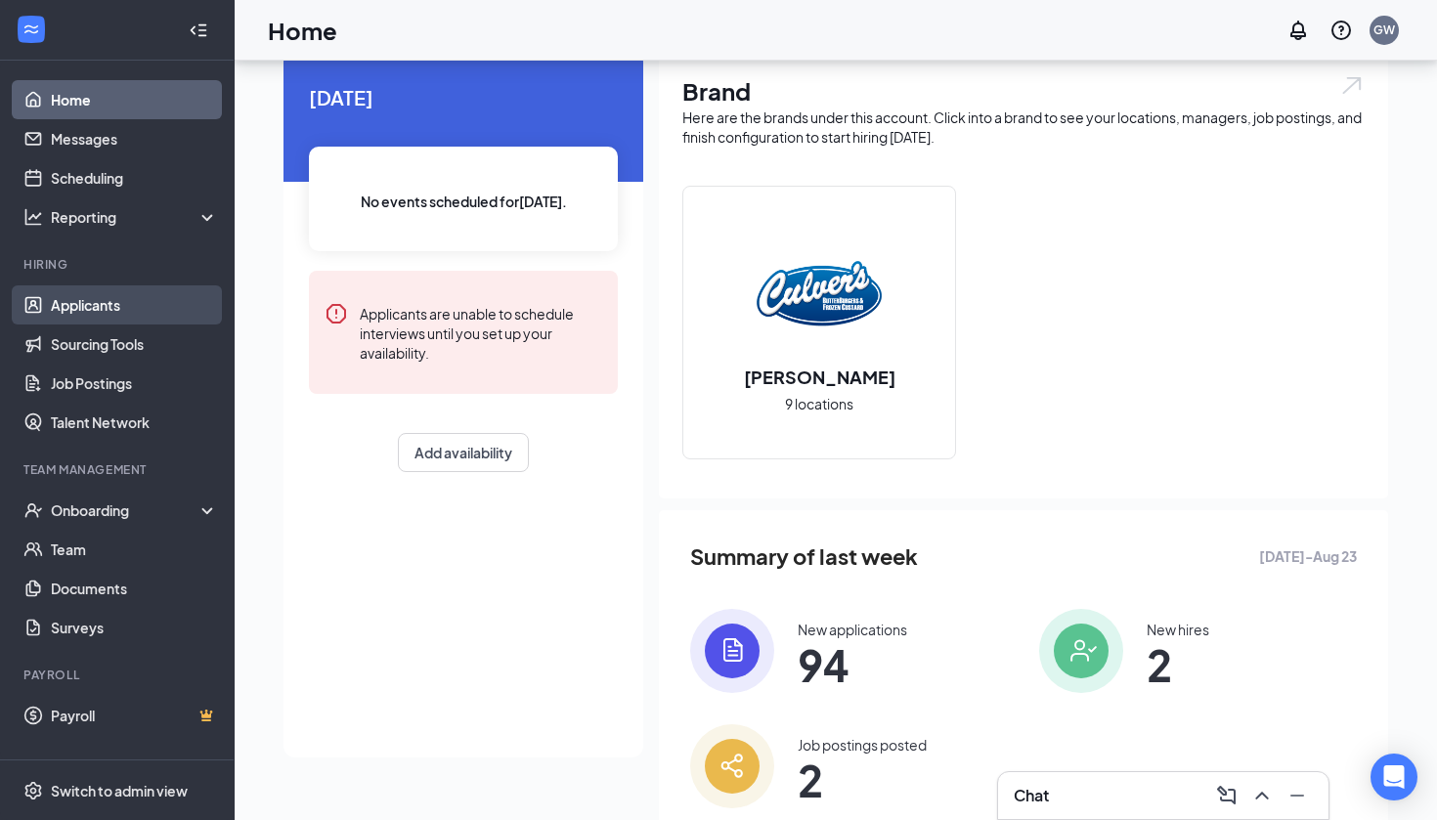
click at [79, 313] on link "Applicants" at bounding box center [134, 304] width 167 height 39
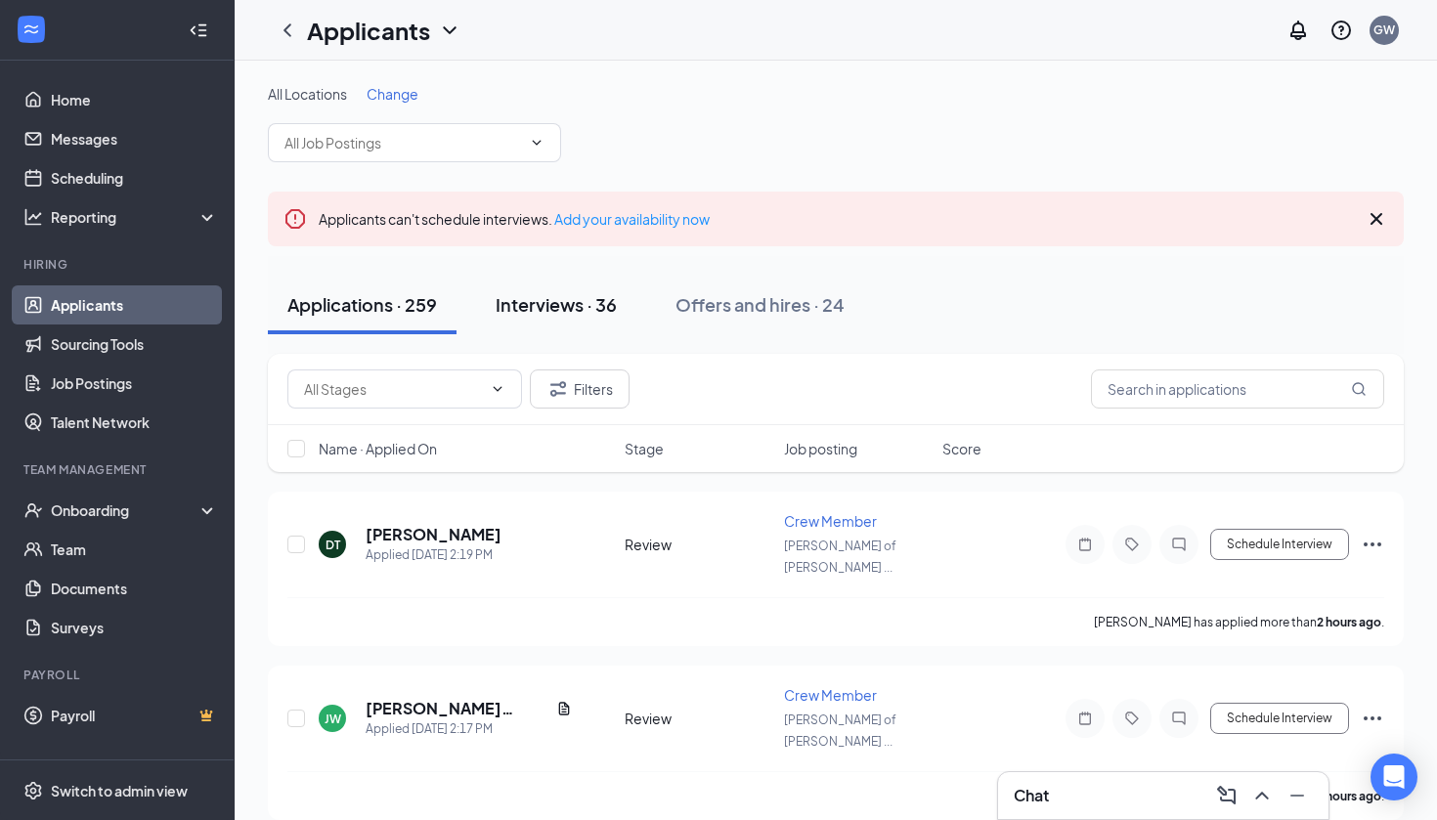
click at [552, 311] on div "Interviews · 36" at bounding box center [555, 304] width 121 height 24
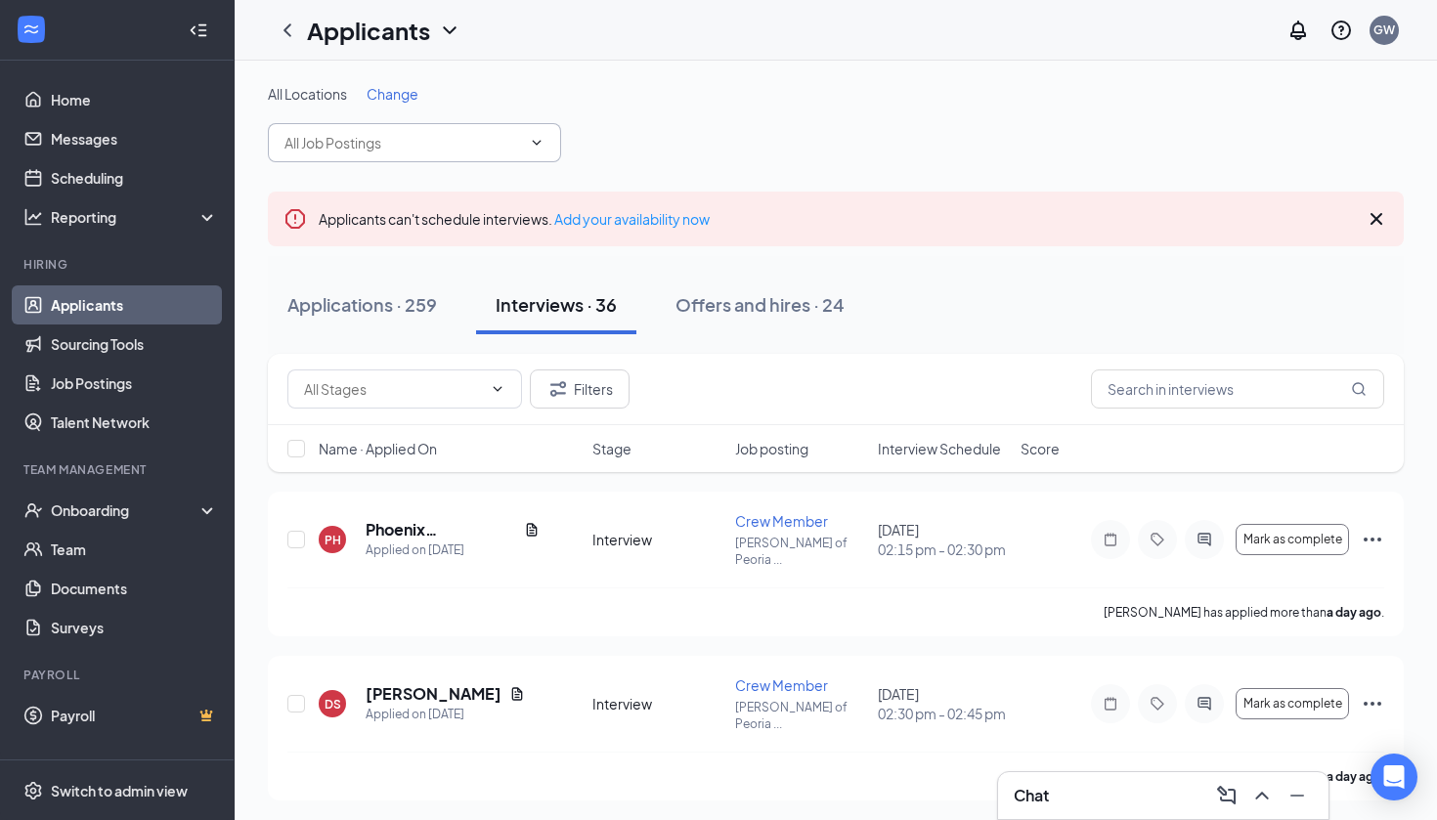
click at [452, 127] on span at bounding box center [414, 142] width 293 height 39
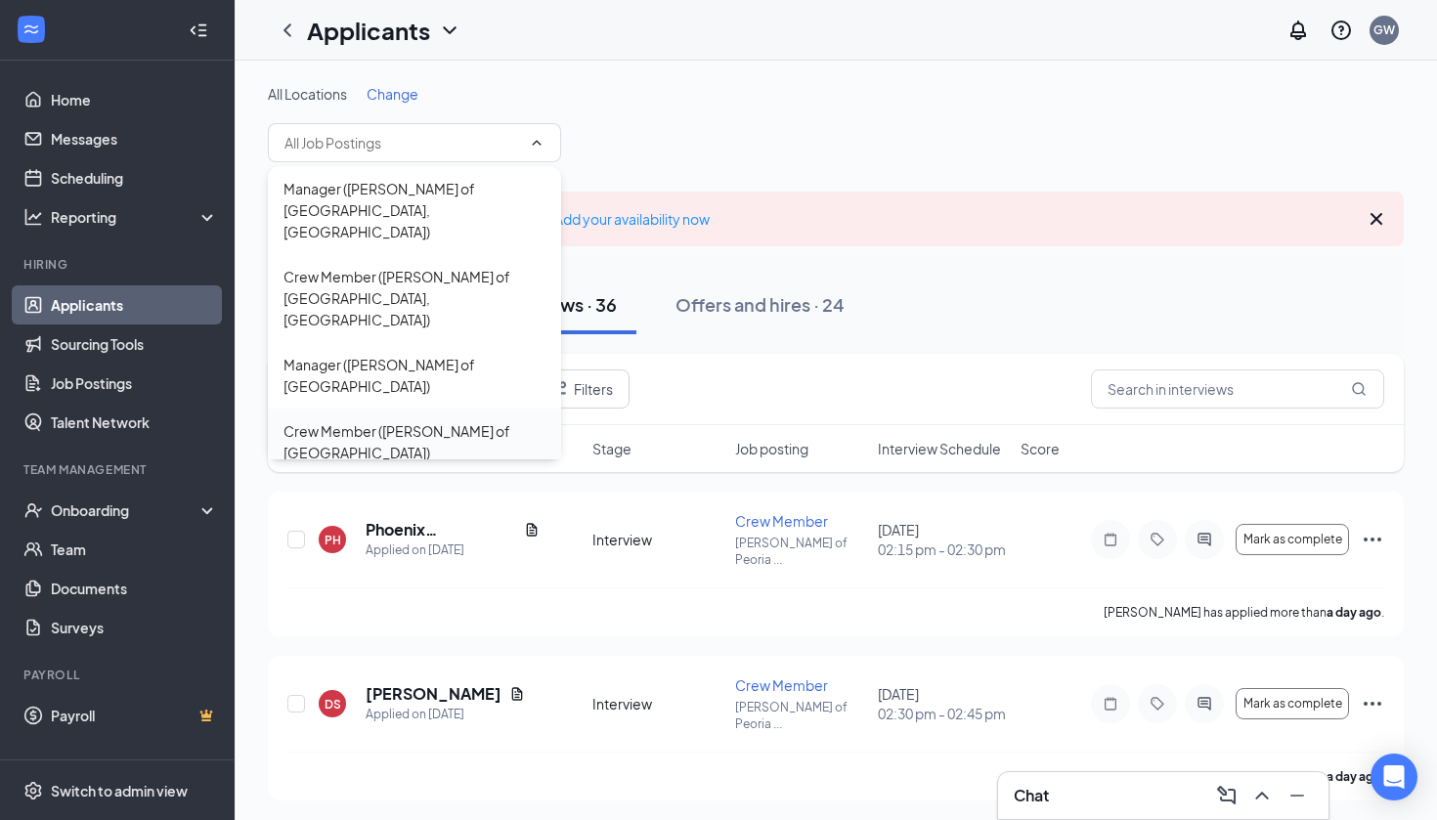
click at [383, 420] on div "Crew Member ([PERSON_NAME] of [GEOGRAPHIC_DATA])" at bounding box center [414, 441] width 262 height 43
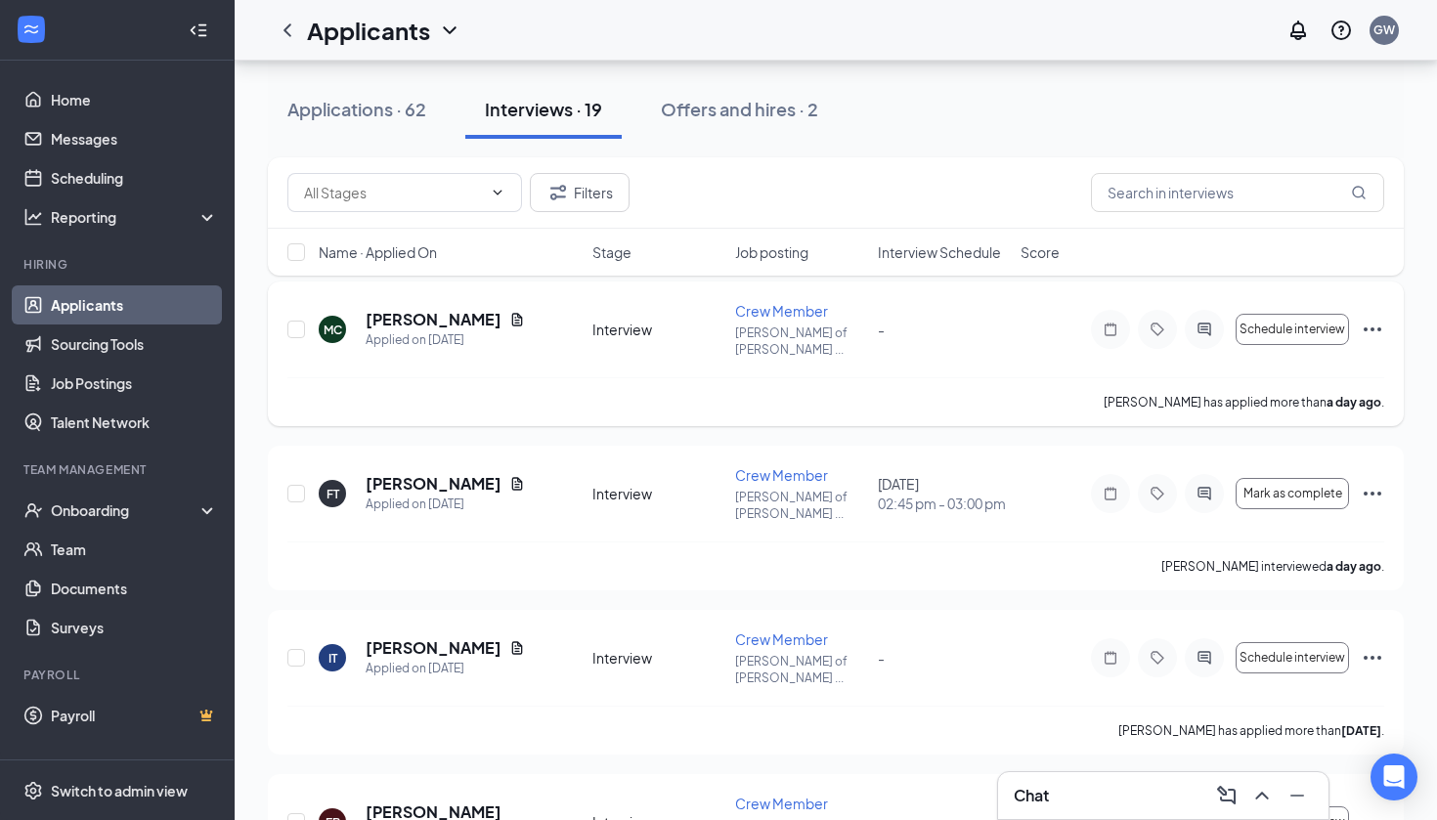
scroll to position [244, 0]
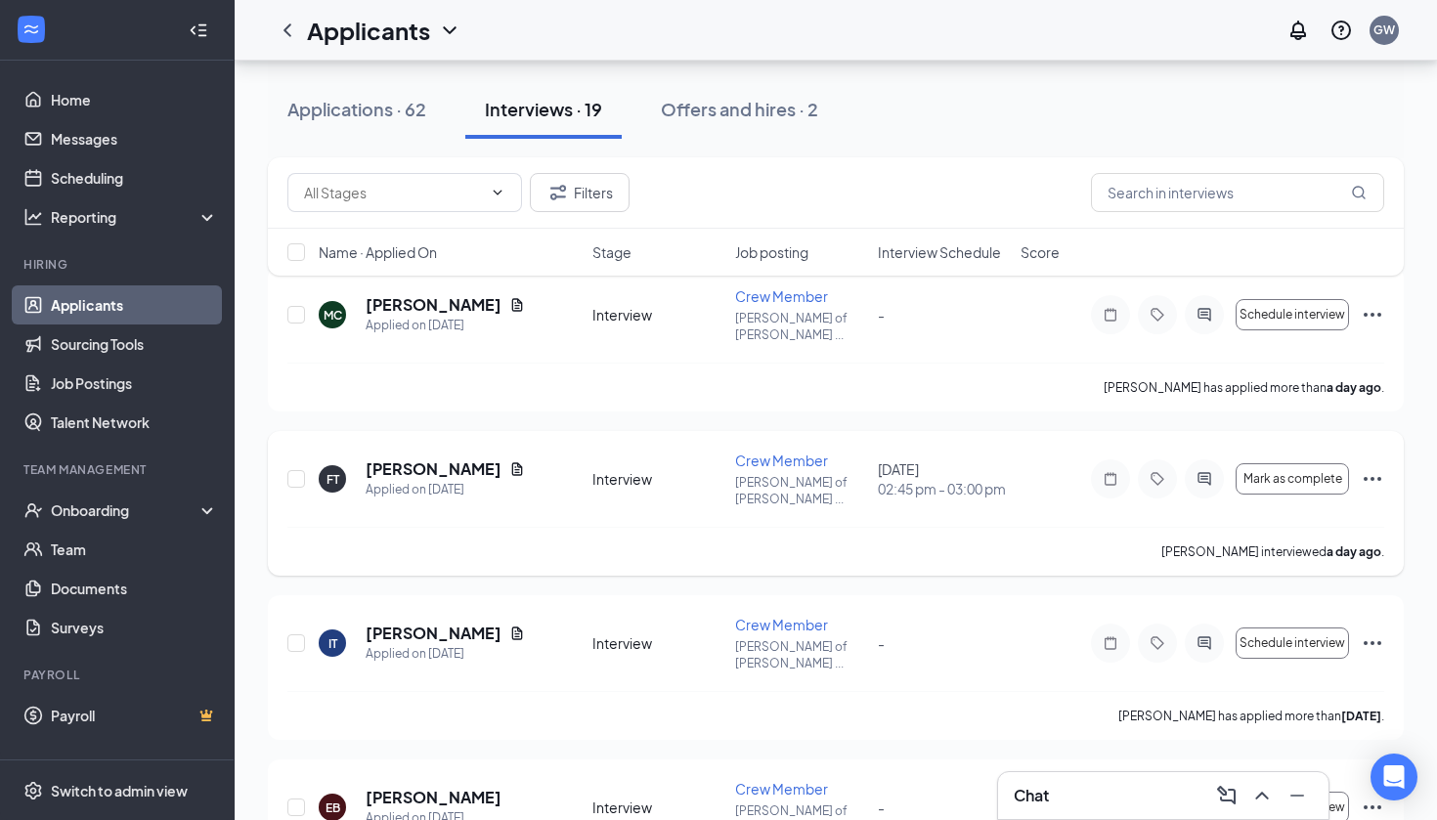
click at [1370, 467] on icon "Ellipses" at bounding box center [1371, 478] width 23 height 23
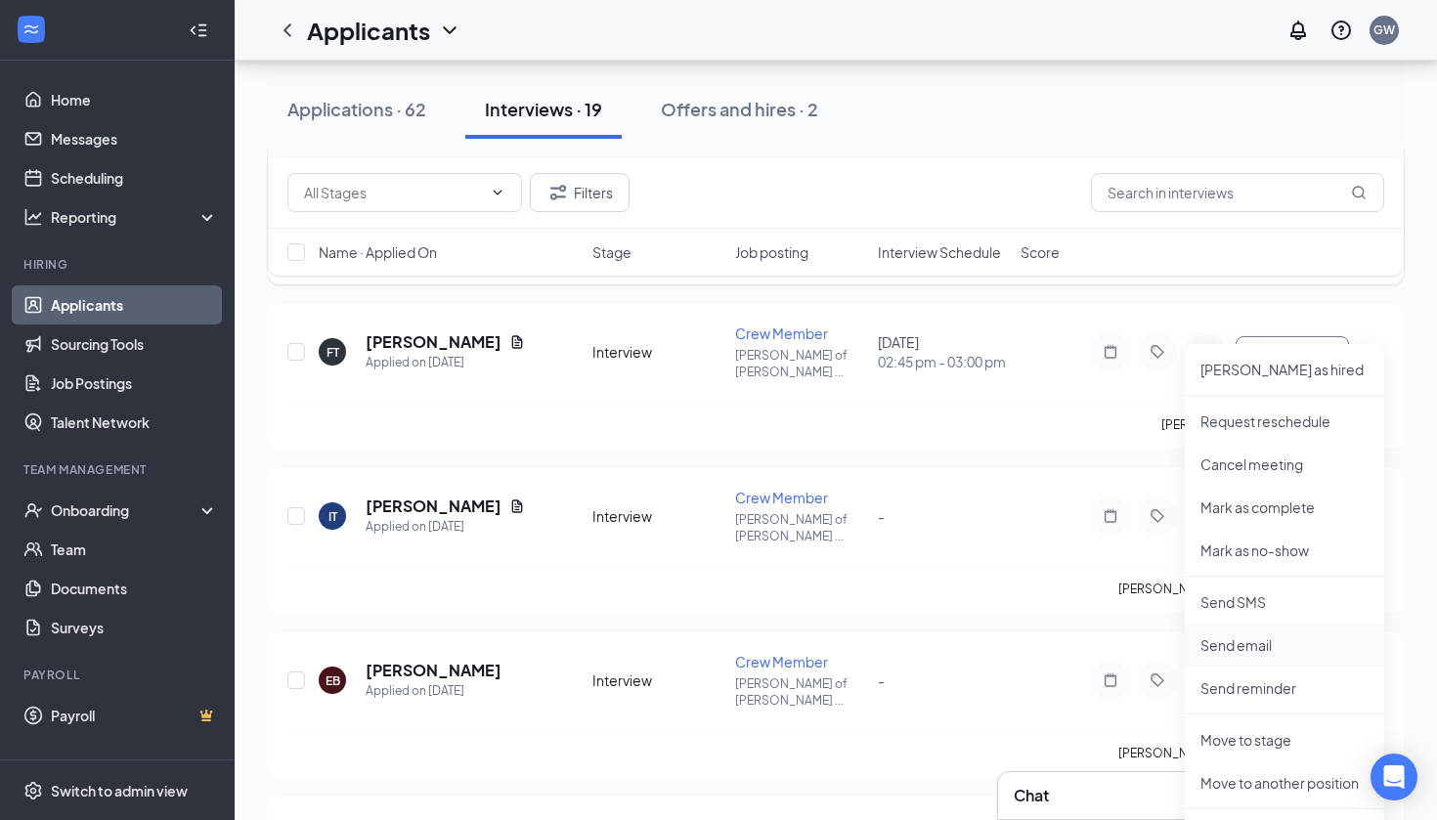
scroll to position [403, 0]
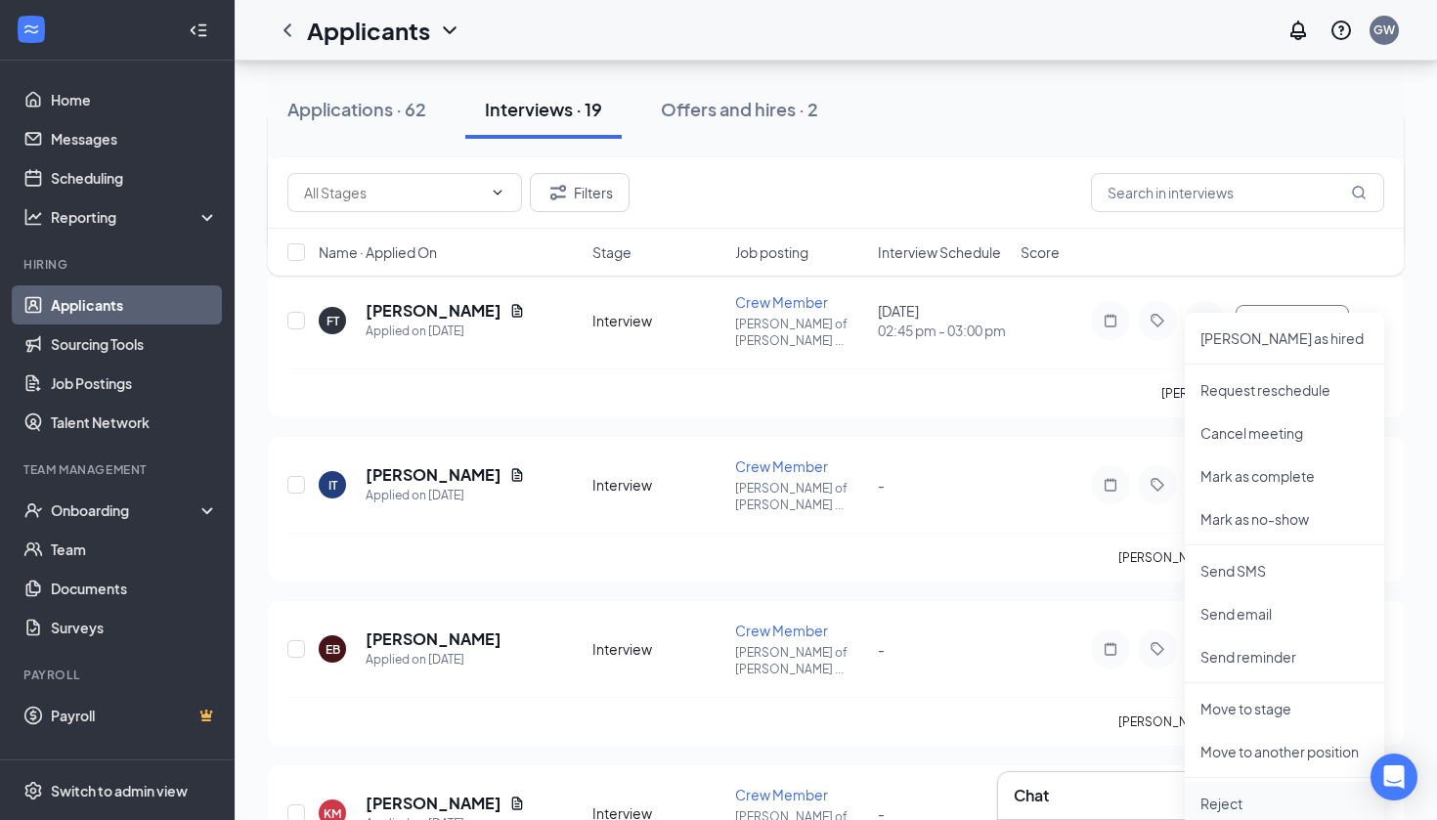
click at [1255, 809] on p "Reject" at bounding box center [1284, 804] width 168 height 20
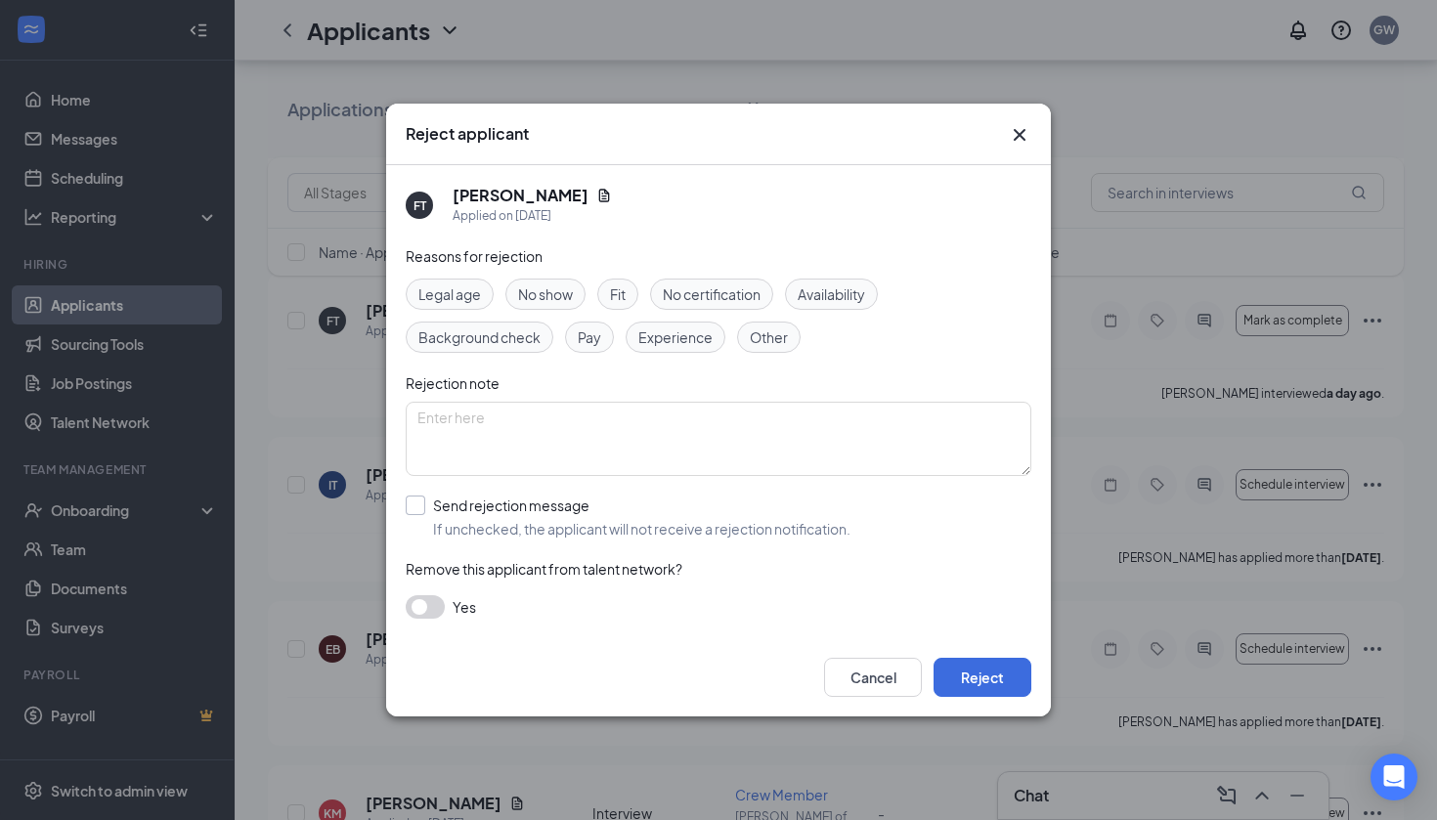
click at [416, 505] on input "Send rejection message If unchecked, the applicant will not receive a rejection…" at bounding box center [628, 516] width 445 height 43
checkbox input "true"
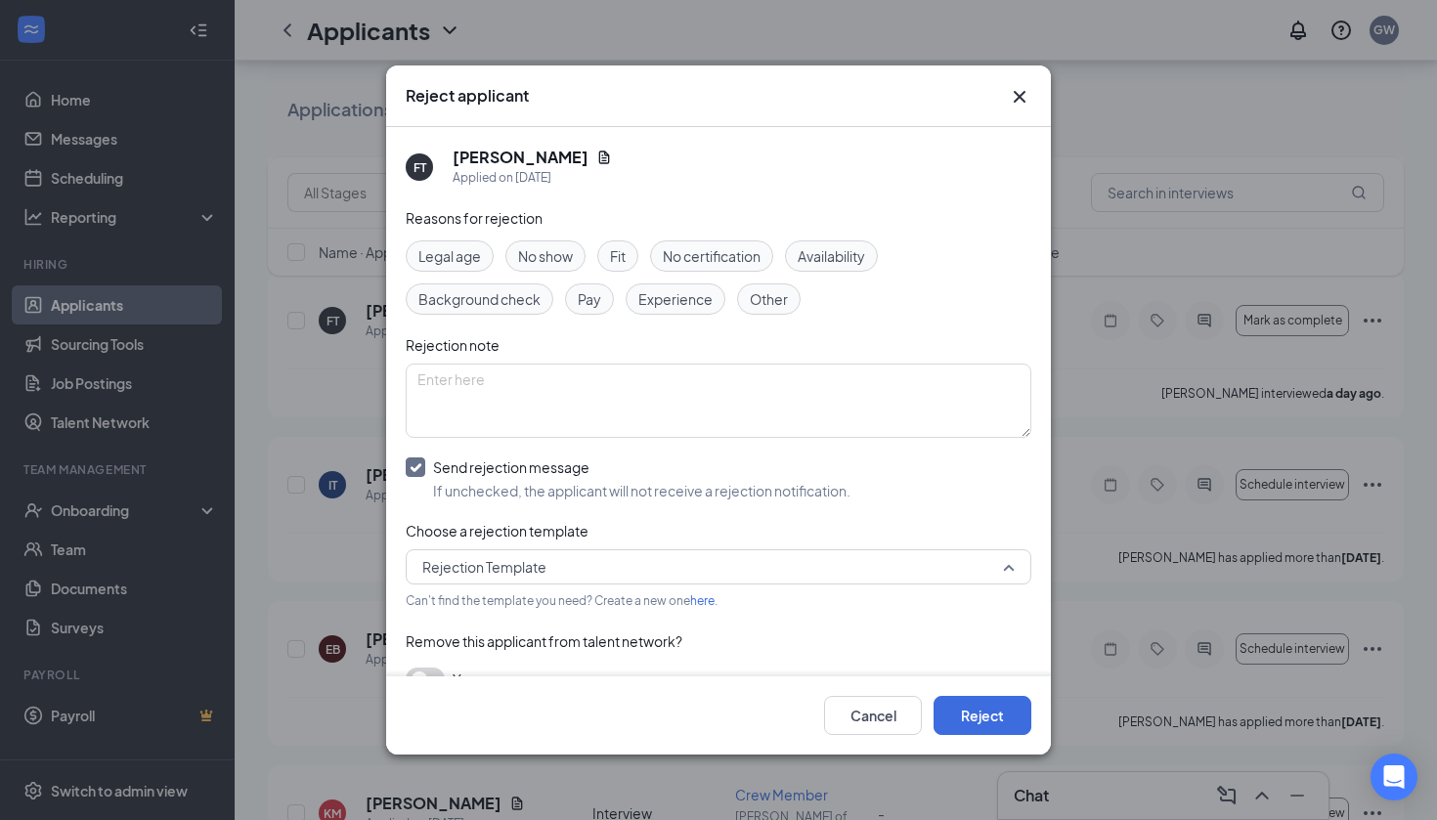
click at [704, 562] on span "Rejection Template" at bounding box center [709, 566] width 575 height 29
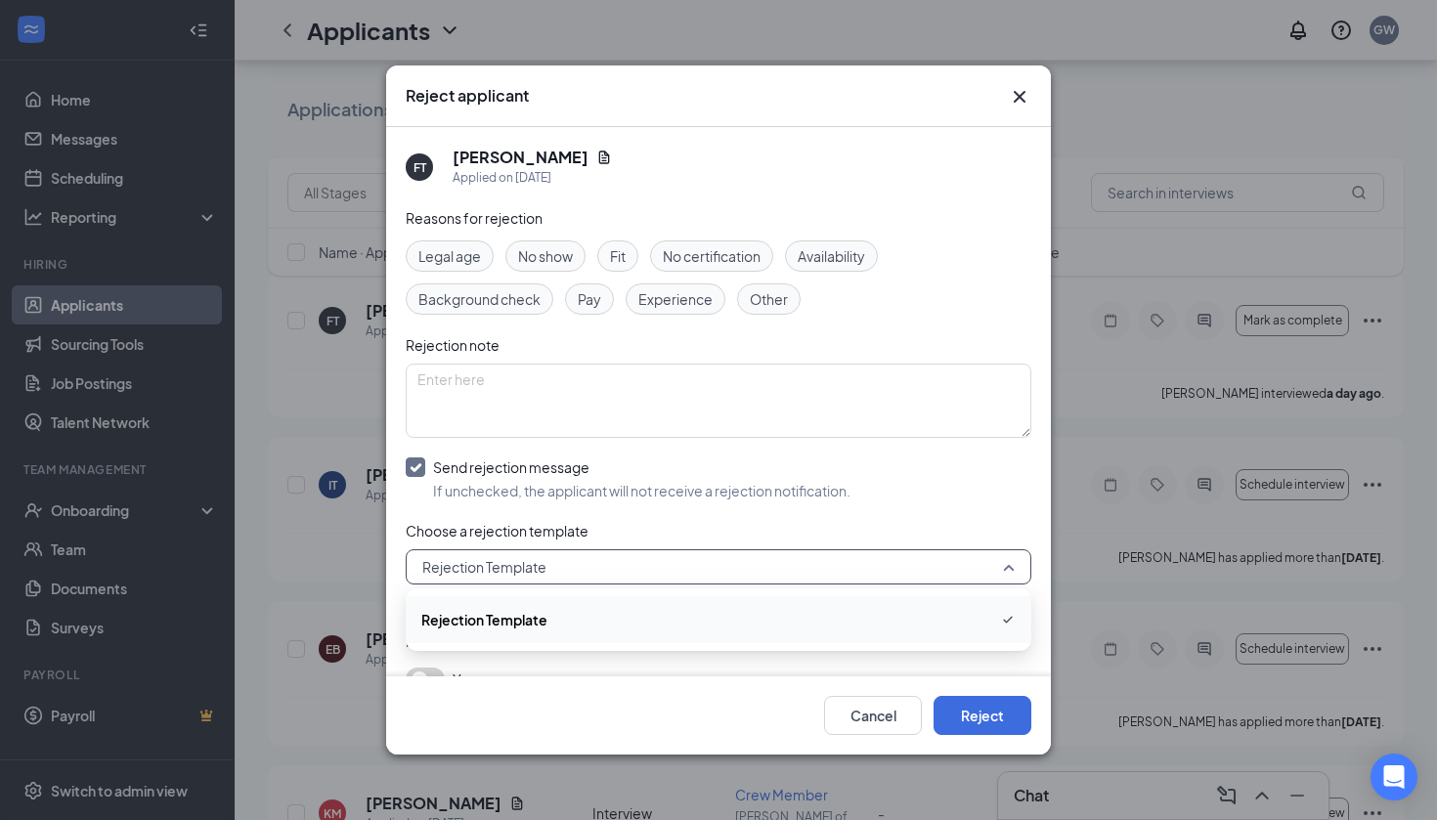
click at [629, 614] on span "Rejection Template" at bounding box center [718, 619] width 594 height 23
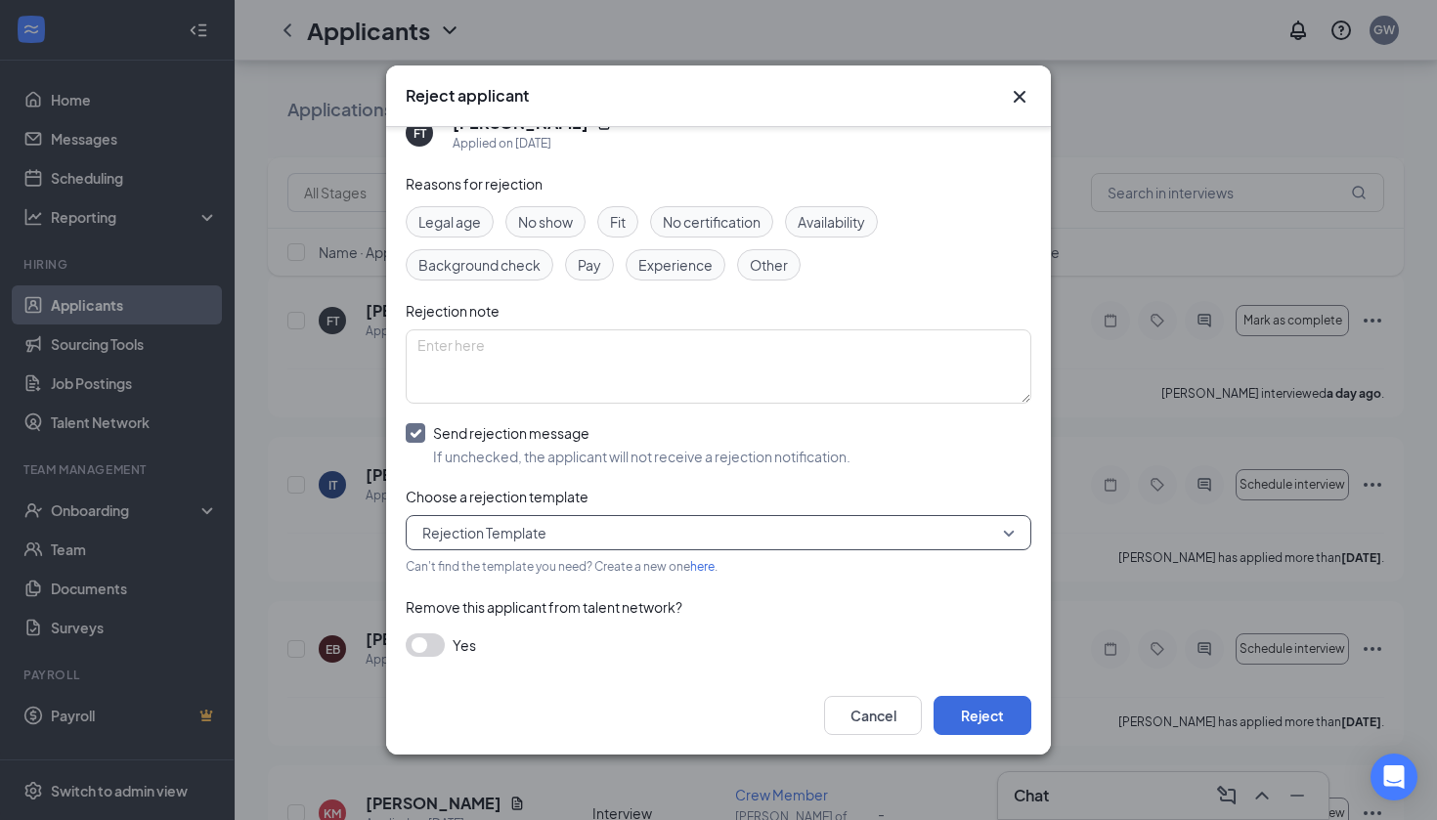
scroll to position [33, 0]
click at [1003, 723] on button "Reject" at bounding box center [982, 715] width 98 height 39
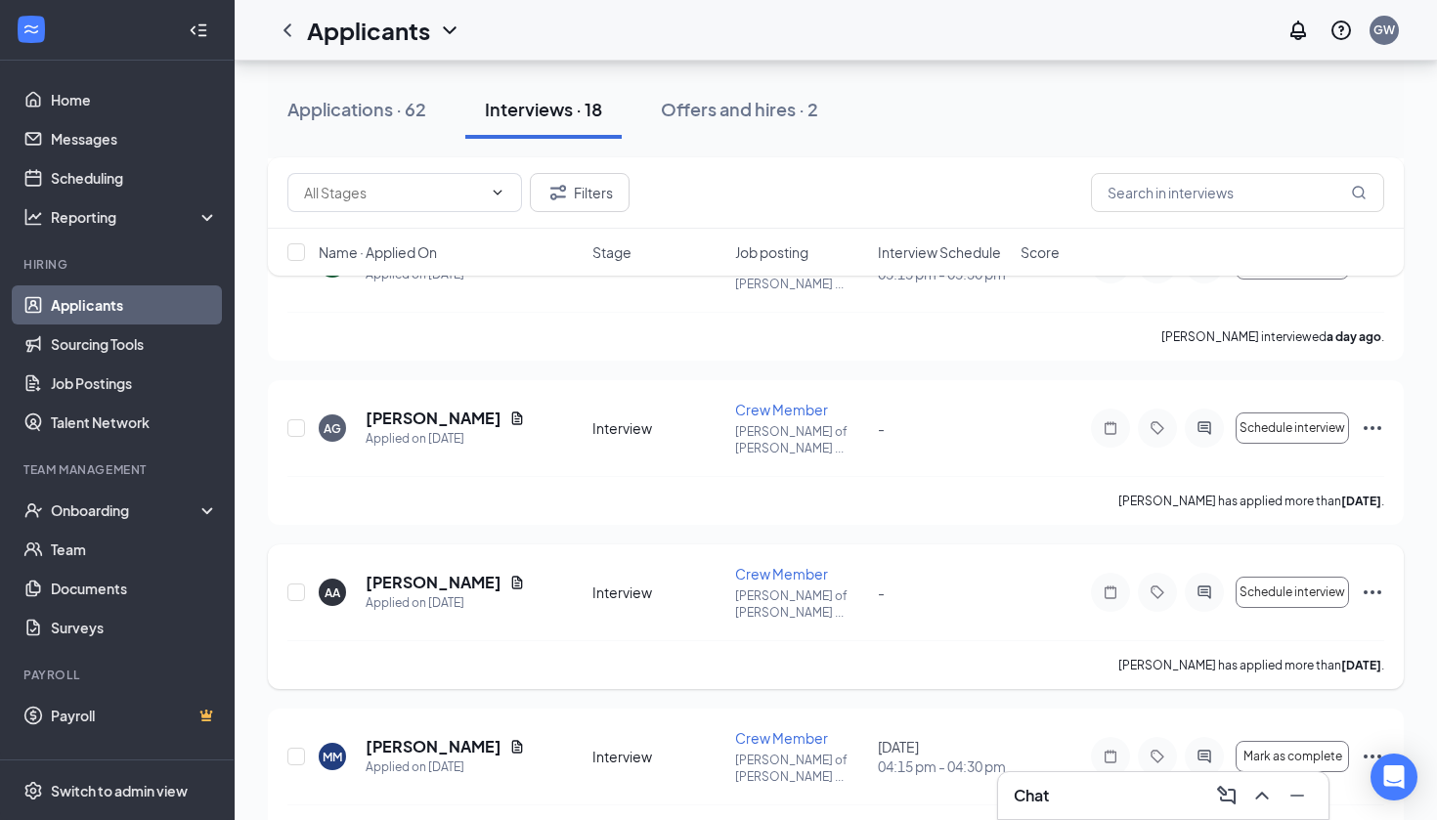
scroll to position [1118, 0]
click at [1365, 752] on icon "Ellipses" at bounding box center [1372, 754] width 18 height 4
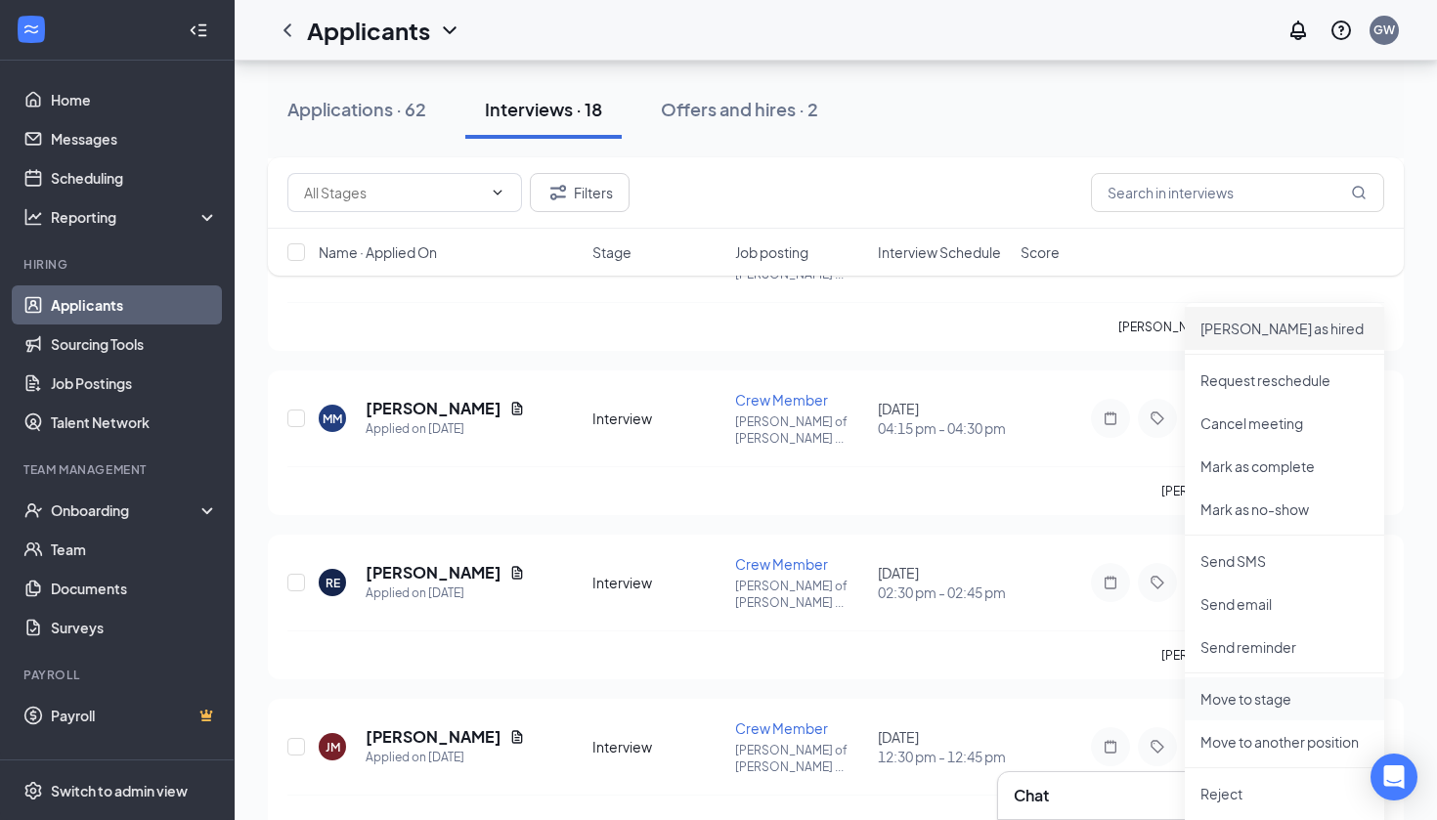
scroll to position [1472, 0]
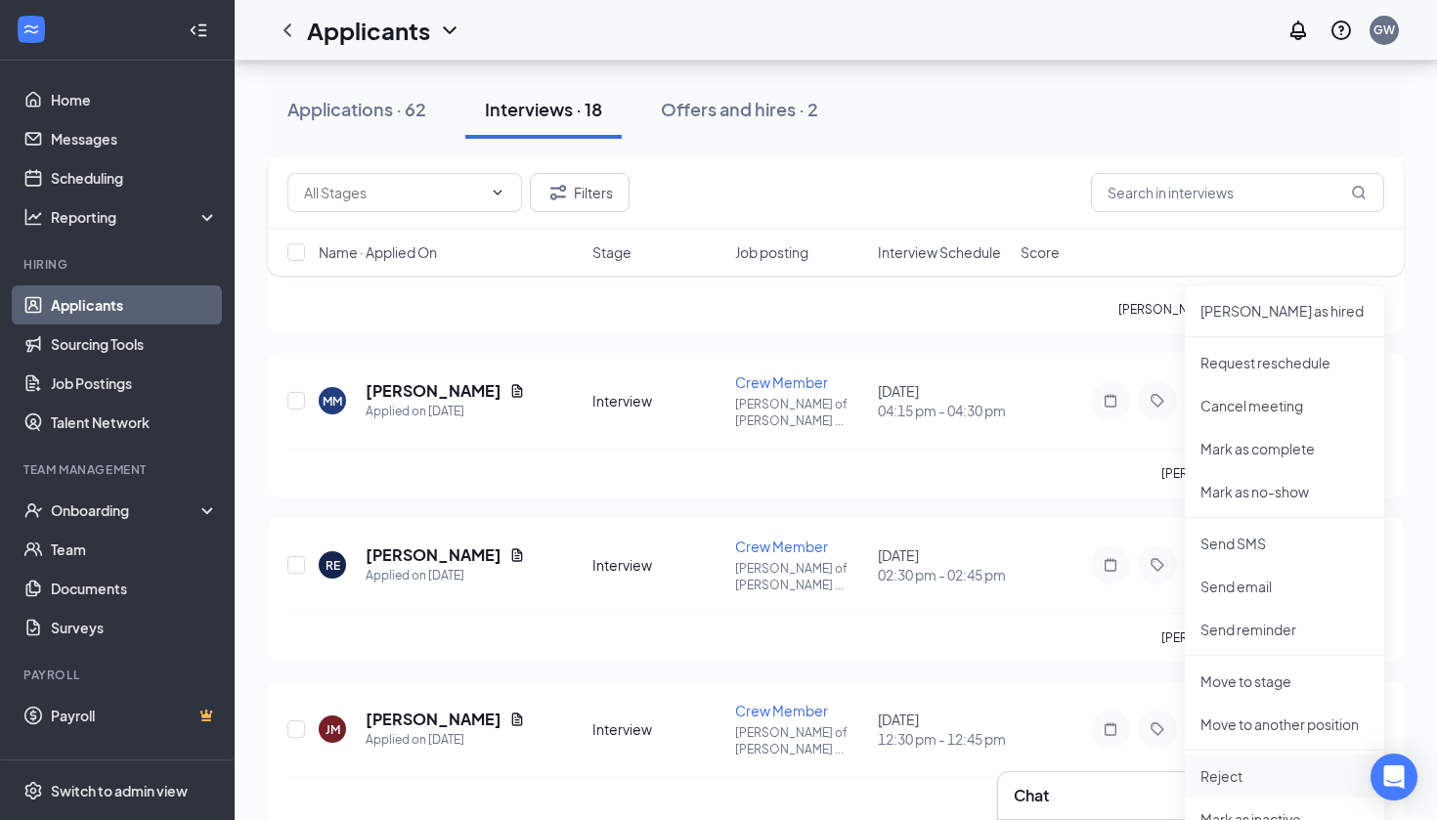
click at [1232, 773] on p "Reject" at bounding box center [1284, 776] width 168 height 20
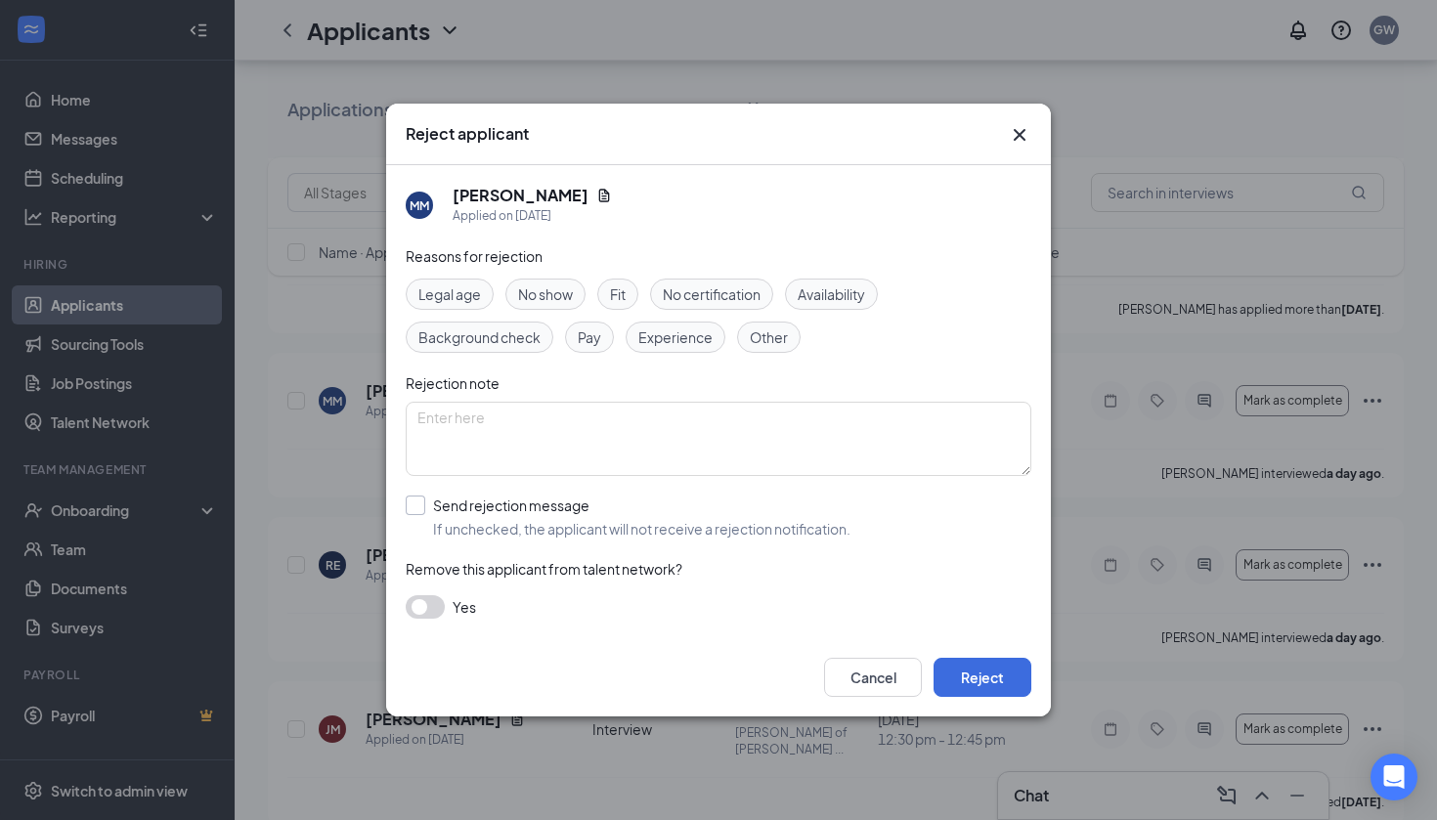
click at [420, 511] on div at bounding box center [416, 505] width 20 height 20
click at [420, 511] on input "Send rejection message If unchecked, the applicant will not receive a rejection…" at bounding box center [628, 516] width 445 height 43
checkbox input "true"
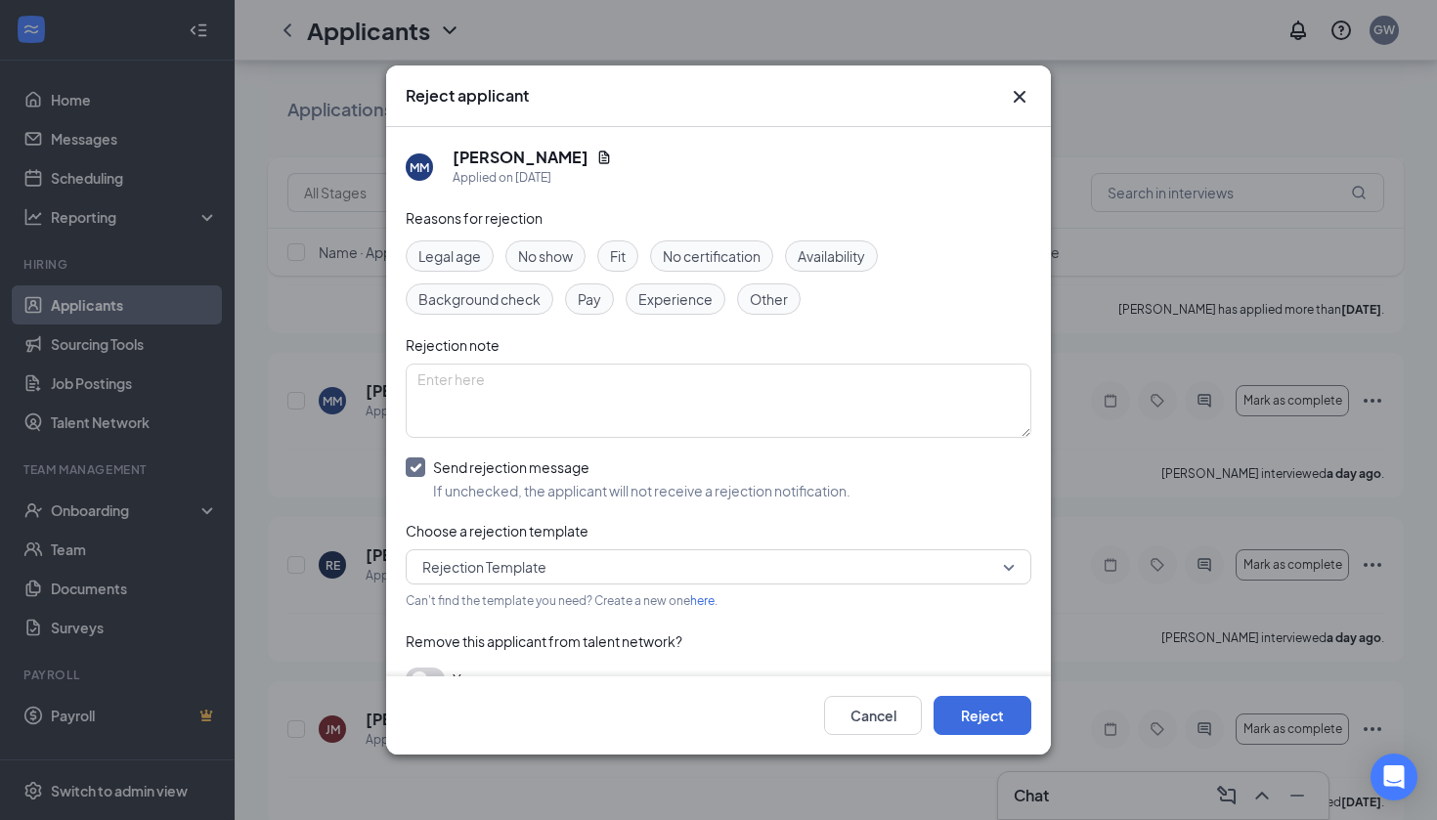
click at [540, 567] on span "Rejection Template" at bounding box center [484, 566] width 124 height 29
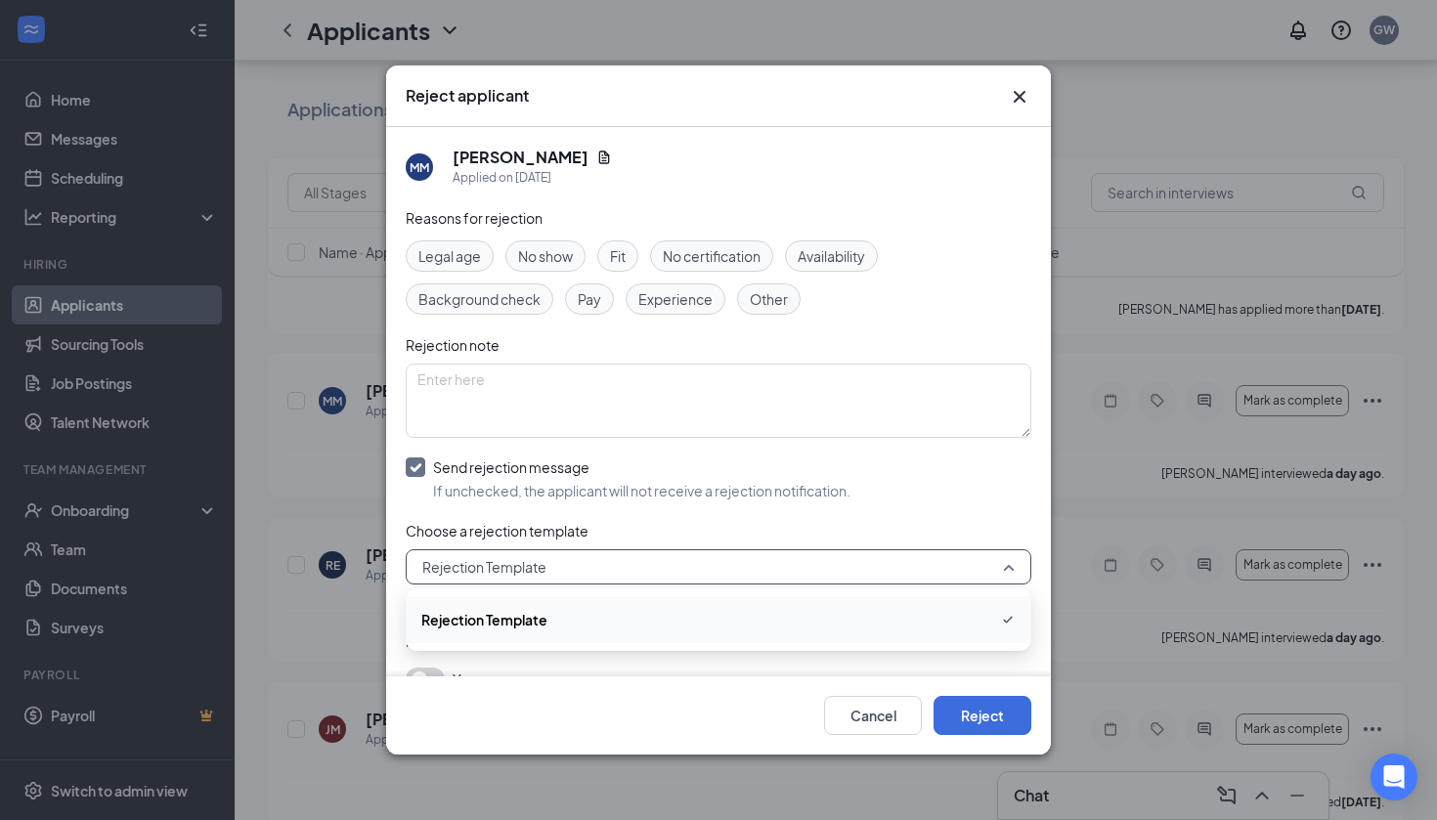
click at [540, 621] on span "Rejection Template" at bounding box center [484, 619] width 126 height 21
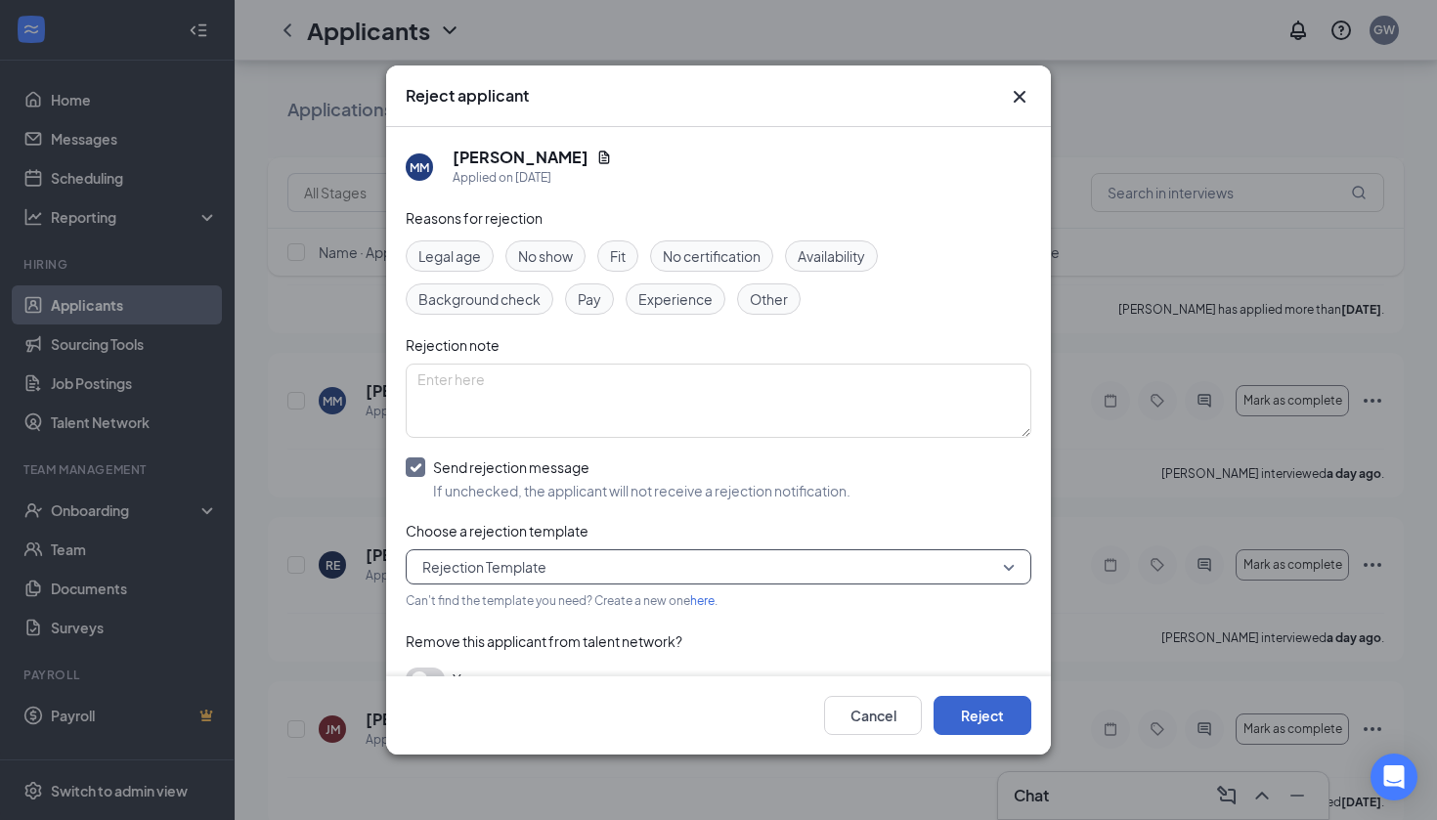
click at [984, 715] on button "Reject" at bounding box center [982, 715] width 98 height 39
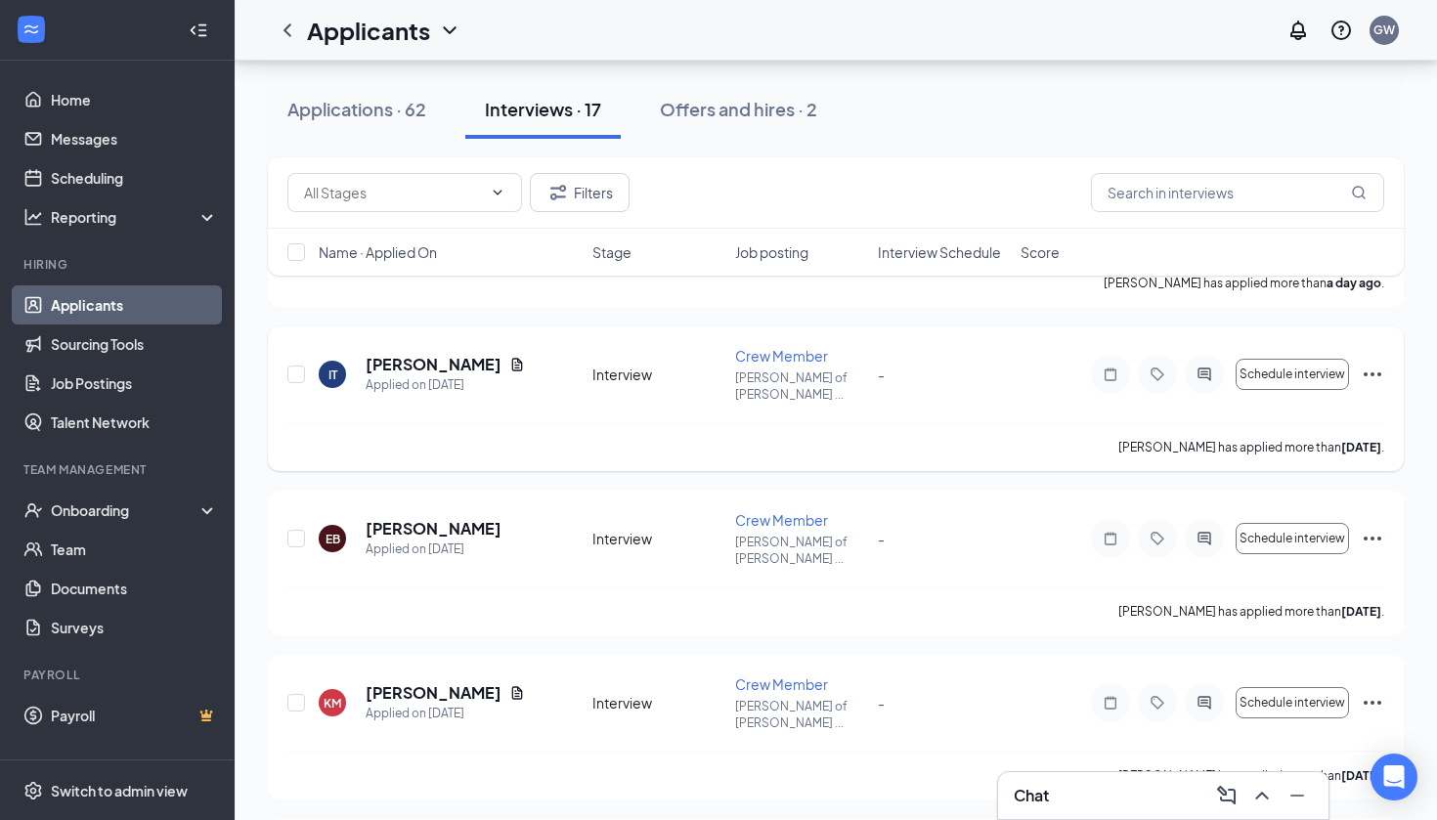
scroll to position [363, 0]
